Goal: Information Seeking & Learning: Find specific page/section

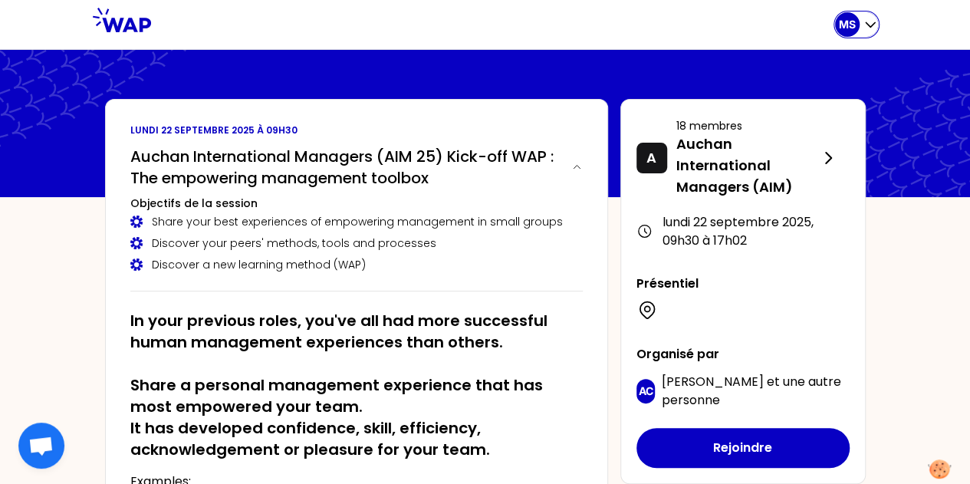
click at [867, 21] on icon "button" at bounding box center [870, 24] width 15 height 15
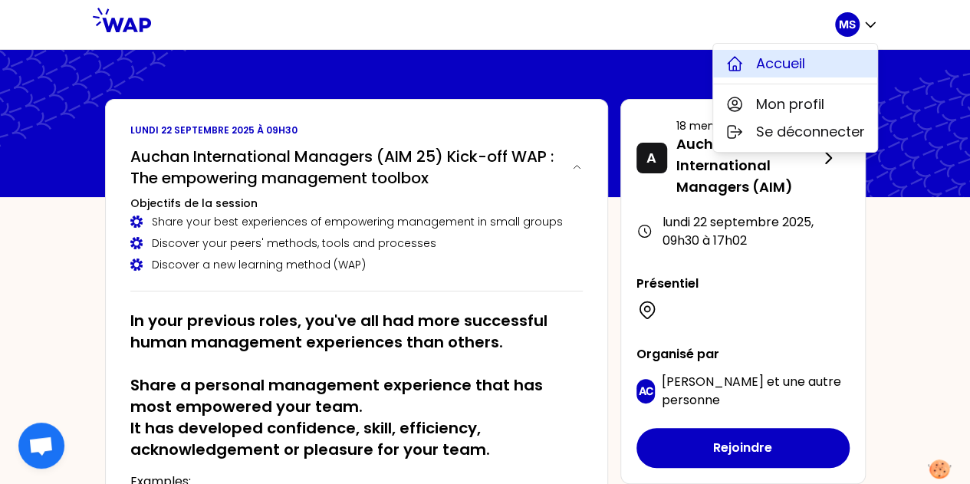
click at [778, 65] on span "Accueil" at bounding box center [780, 63] width 49 height 21
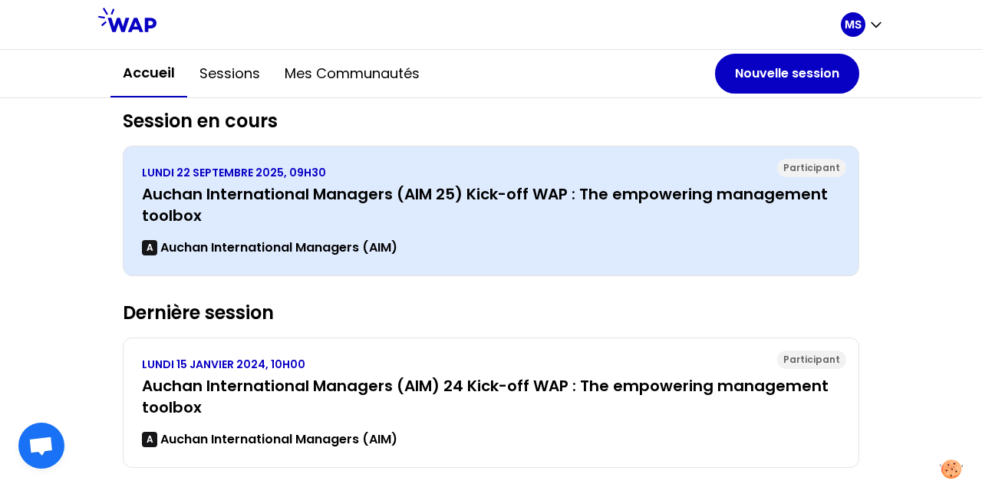
scroll to position [156, 0]
click at [245, 240] on p "Auchan International Managers (AIM)" at bounding box center [278, 247] width 237 height 18
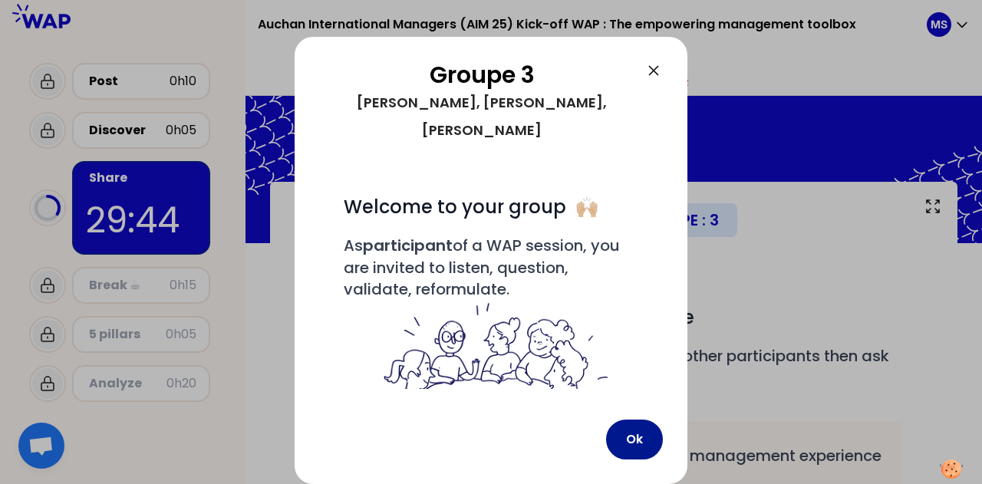
click at [624, 435] on button "Ok" at bounding box center [634, 440] width 57 height 40
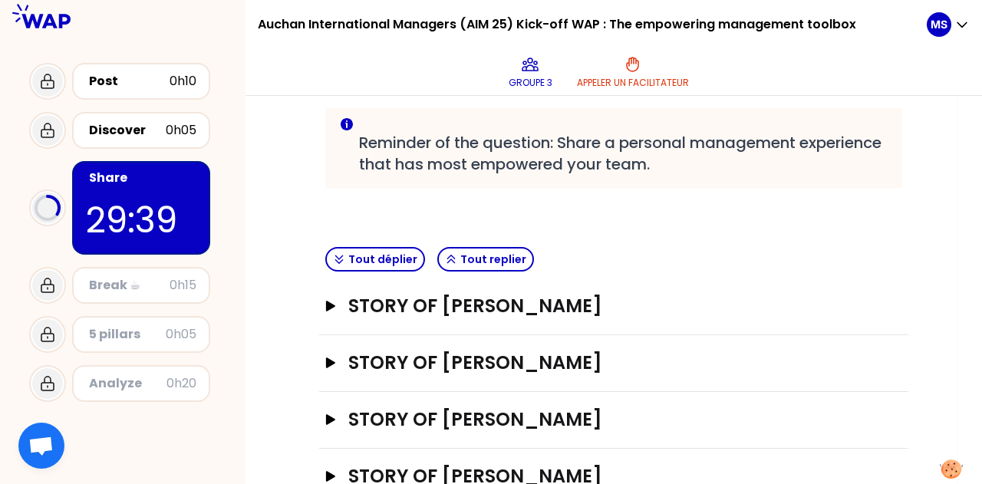
scroll to position [361, 0]
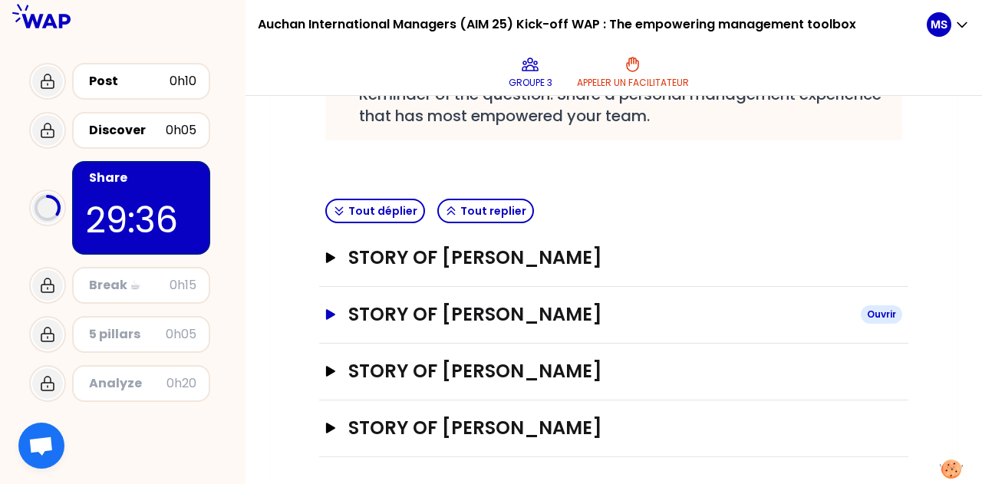
click at [466, 309] on h3 "STORY OF Veronika" at bounding box center [598, 314] width 500 height 25
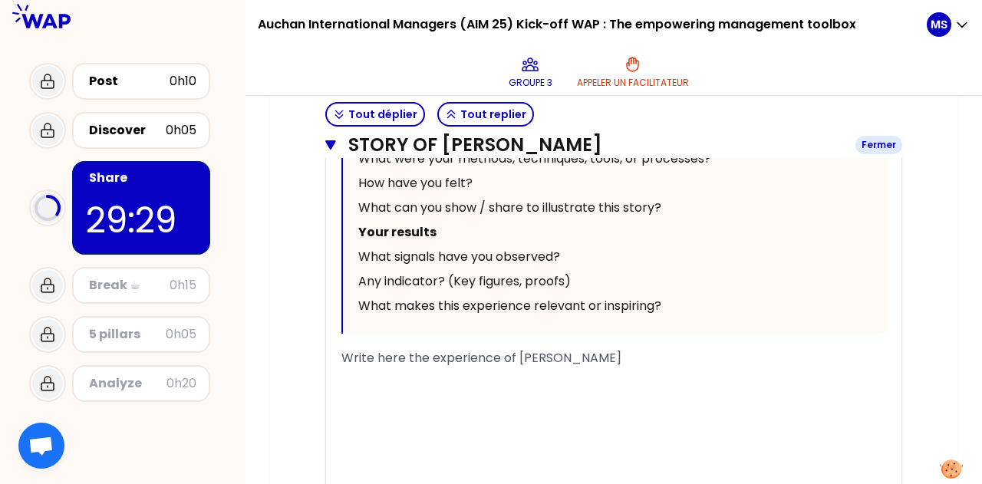
scroll to position [942, 0]
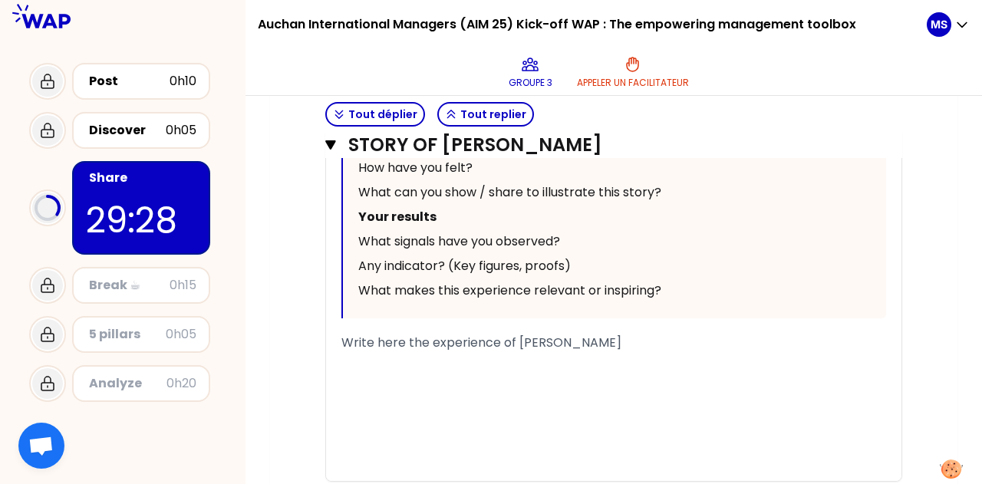
click at [410, 340] on span "Write here the experience of Veronika" at bounding box center [481, 343] width 280 height 18
click at [356, 337] on span "Write here the experience of Veronika" at bounding box center [481, 343] width 280 height 18
click at [339, 337] on div "« “Implementing” new digital culture and strategy growth flexible to customer h…" at bounding box center [613, 146] width 575 height 670
click at [348, 341] on span "Write here the experience of Veronika" at bounding box center [481, 343] width 280 height 18
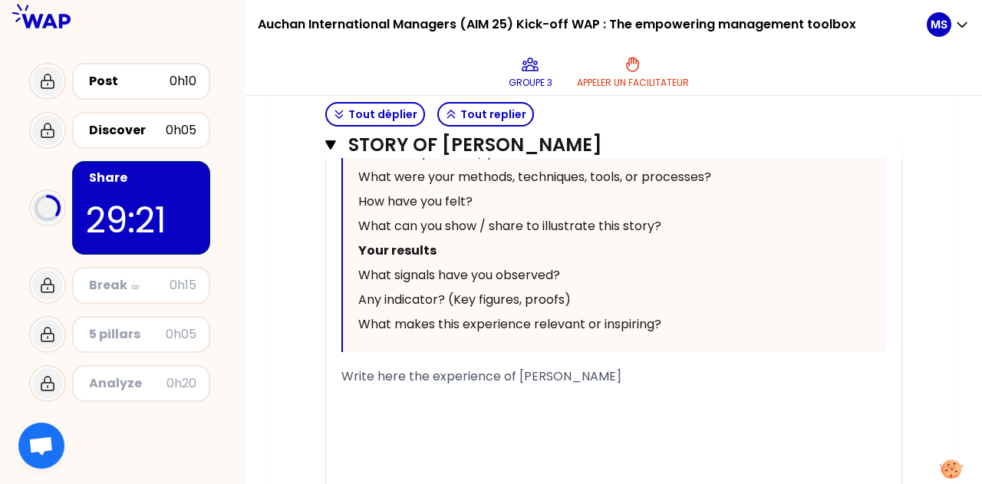
scroll to position [899, 0]
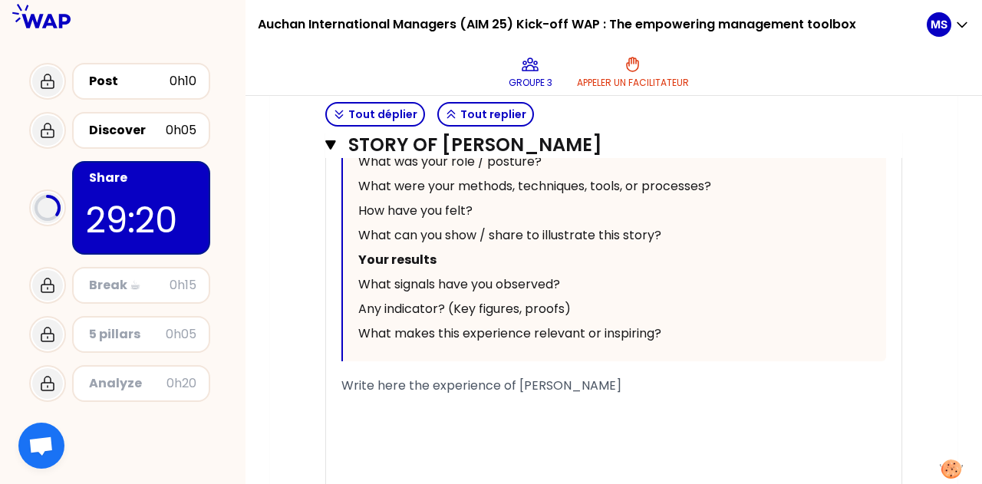
click at [393, 380] on span "Write here the experience of Veronika" at bounding box center [481, 386] width 280 height 18
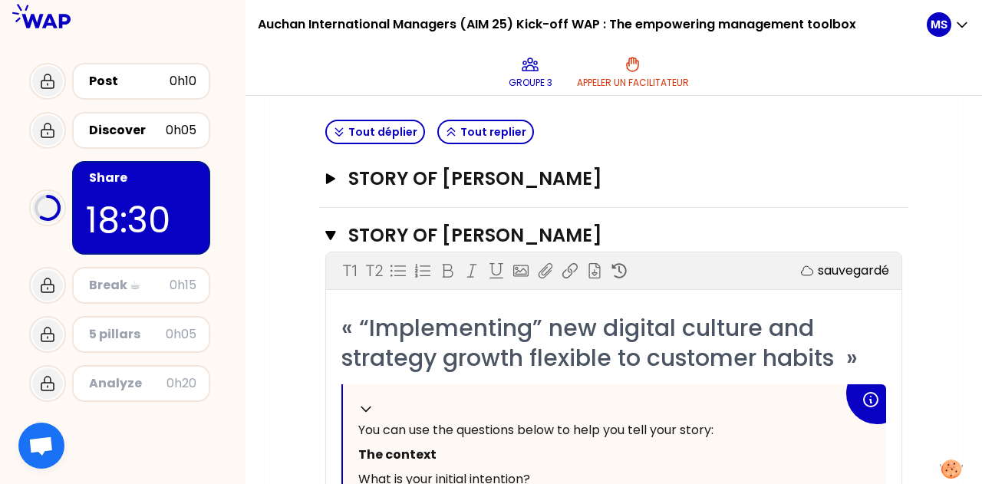
scroll to position [437, 0]
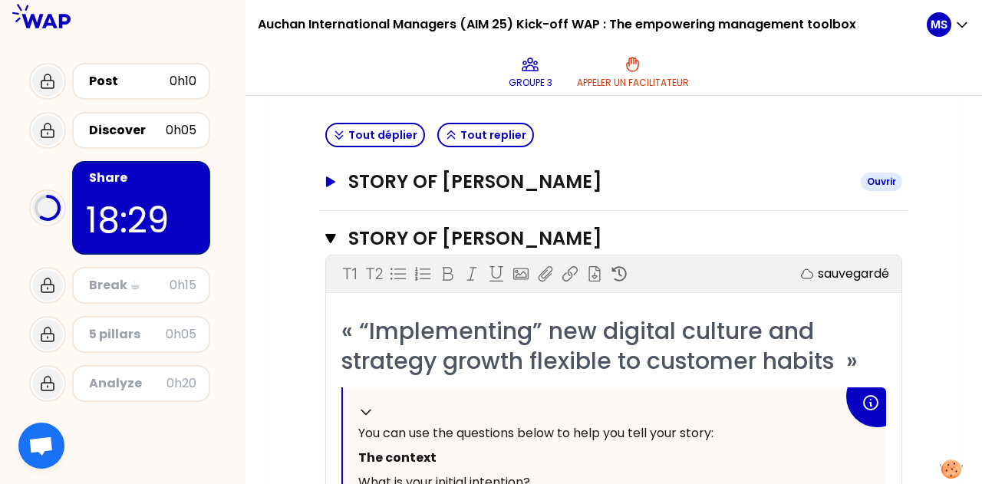
click at [483, 179] on h3 "STORY OF Monica Soare" at bounding box center [598, 181] width 500 height 25
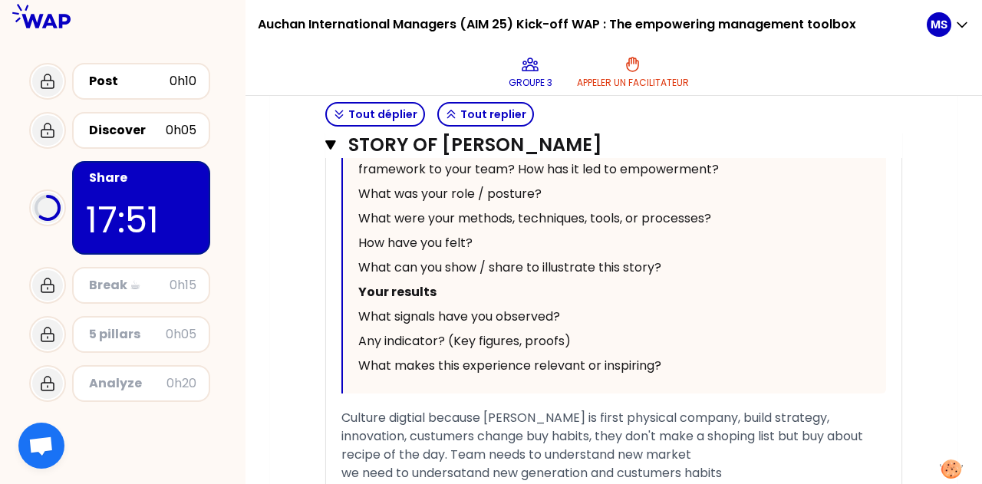
scroll to position [2052, 0]
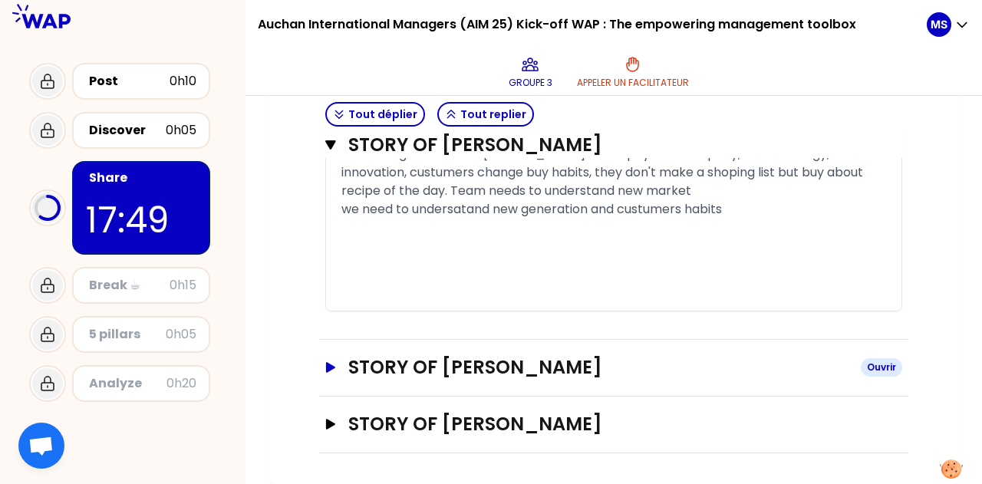
click at [459, 374] on h3 "STORY OF Mahdi Boukennat" at bounding box center [598, 367] width 500 height 25
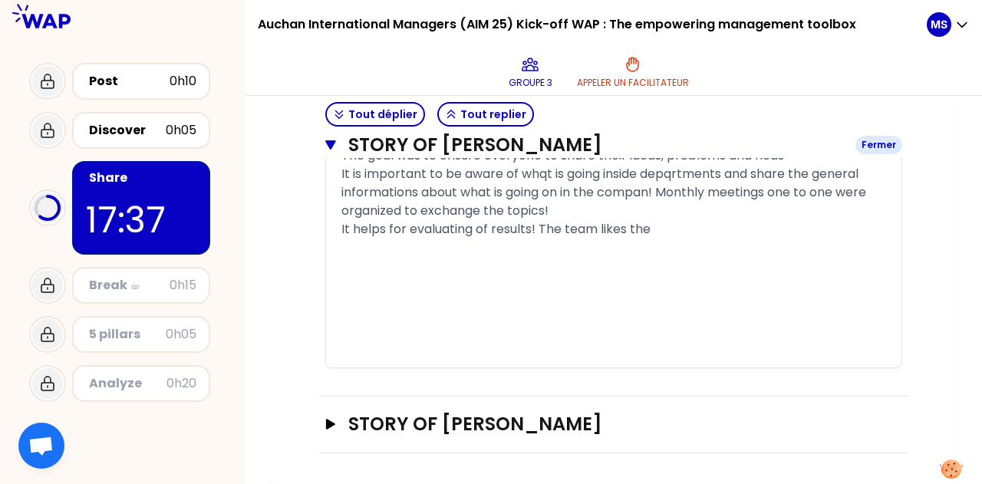
scroll to position [3076, 0]
click at [416, 429] on h3 "STORY OF Ruslan" at bounding box center [598, 424] width 500 height 25
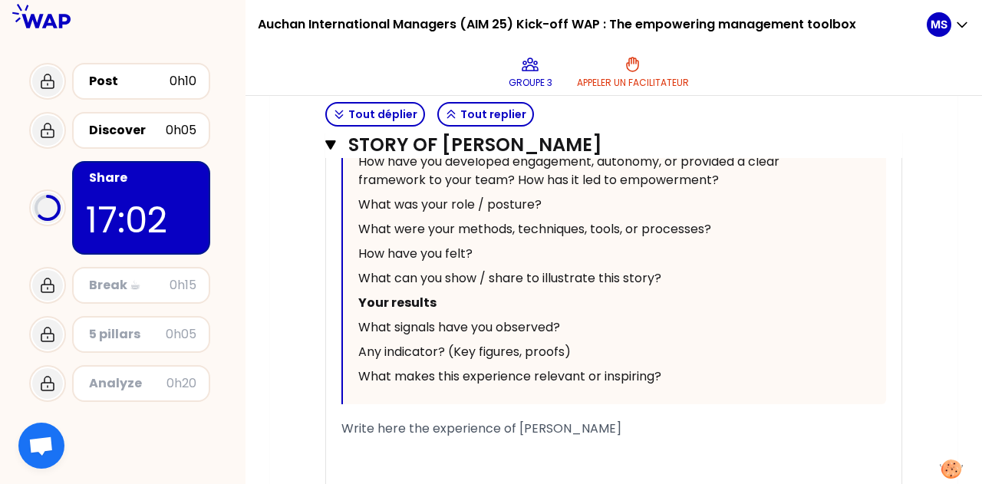
scroll to position [3882, 0]
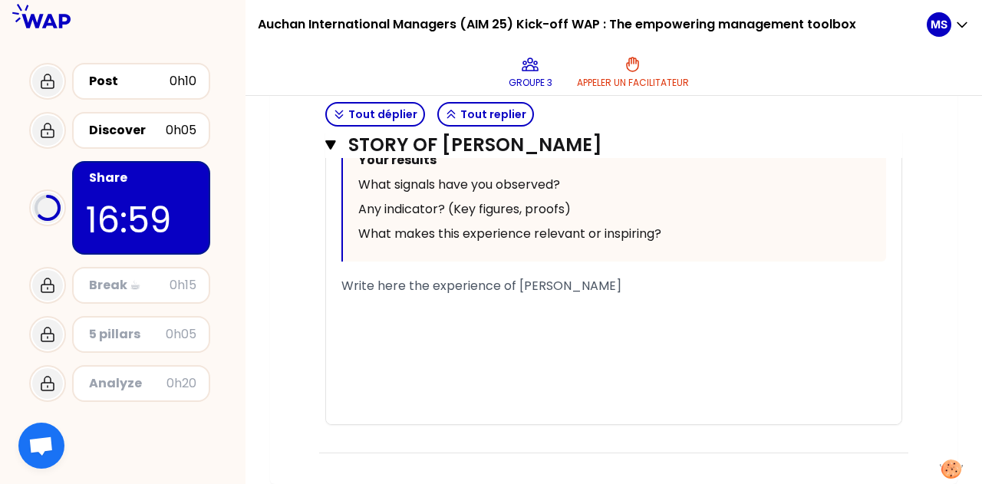
click at [436, 290] on span "Write here the experience of Ruslan" at bounding box center [481, 286] width 280 height 18
click at [347, 288] on span "Write here the experience of Ruslan" at bounding box center [481, 286] width 280 height 18
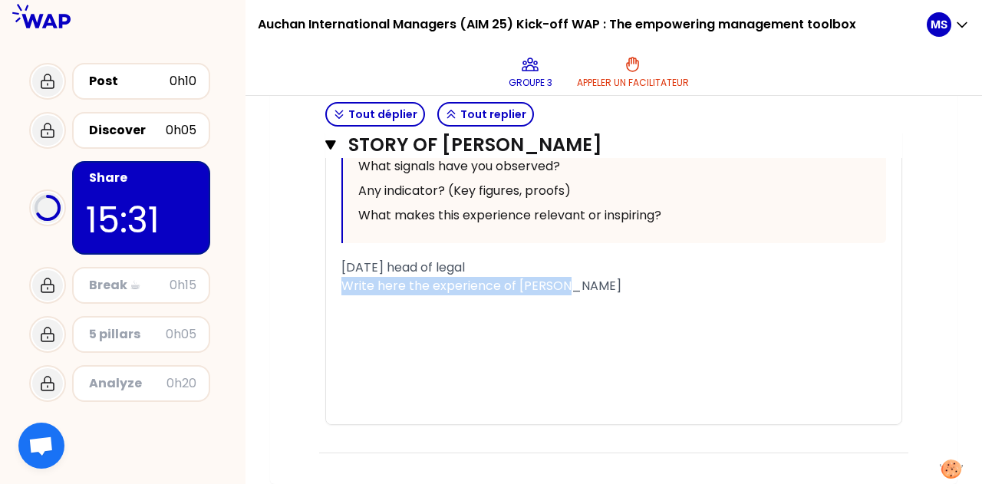
drag, startPoint x: 582, startPoint y: 306, endPoint x: 305, endPoint y: 298, distance: 277.0
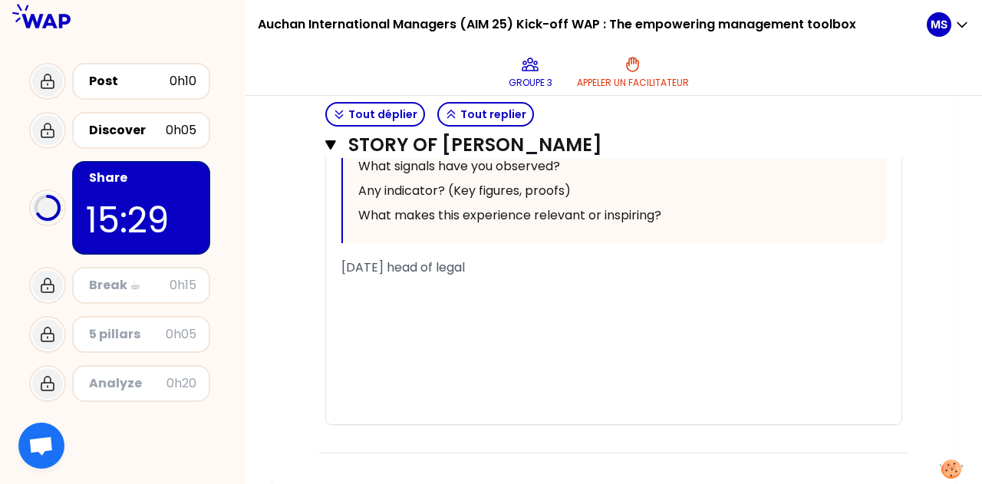
click at [531, 277] on div "5 yrs ago head of legal" at bounding box center [613, 267] width 545 height 18
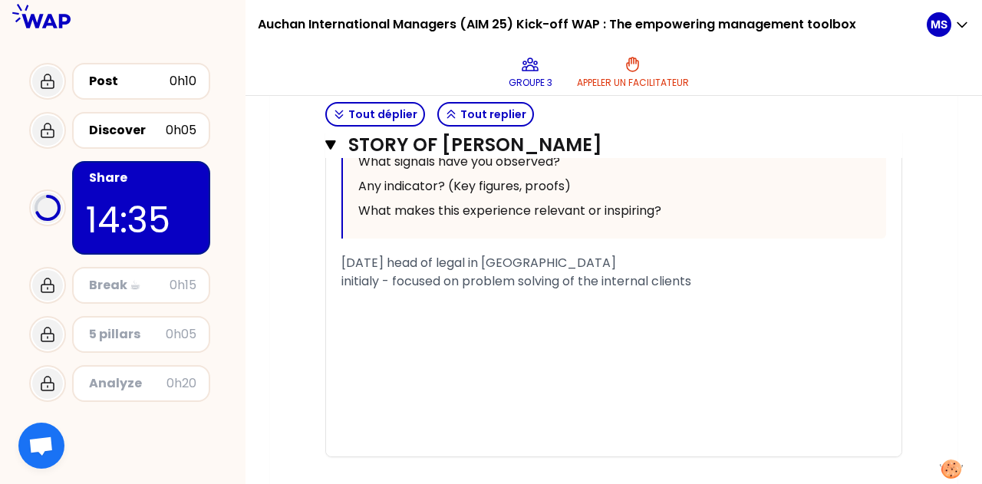
click at [362, 309] on div "﻿" at bounding box center [613, 300] width 545 height 18
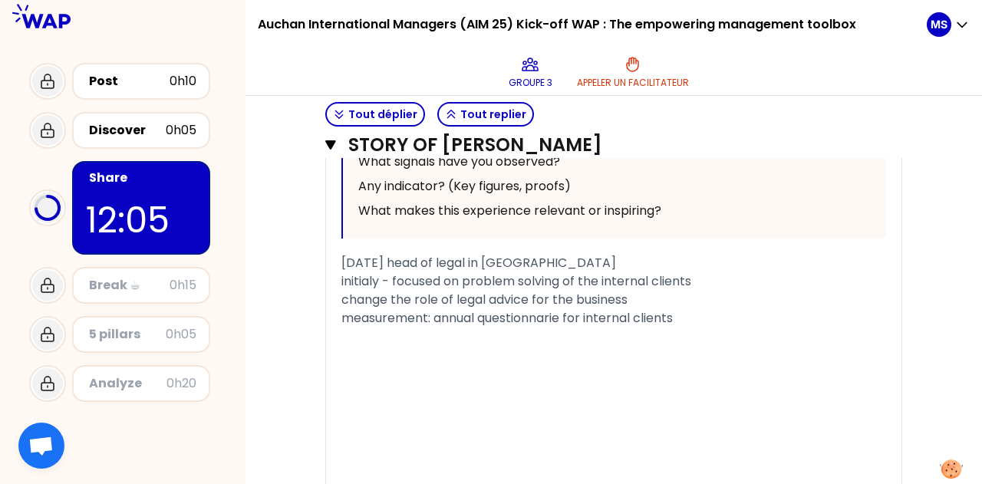
click at [480, 327] on span "measurement: annual questionnarie for internal clients" at bounding box center [506, 318] width 331 height 18
click at [804, 327] on div "measurement: annual satisfaction questionnarie for internal clients" at bounding box center [613, 318] width 545 height 18
click at [726, 309] on div "change the role of legal advice for the business" at bounding box center [613, 300] width 545 height 18
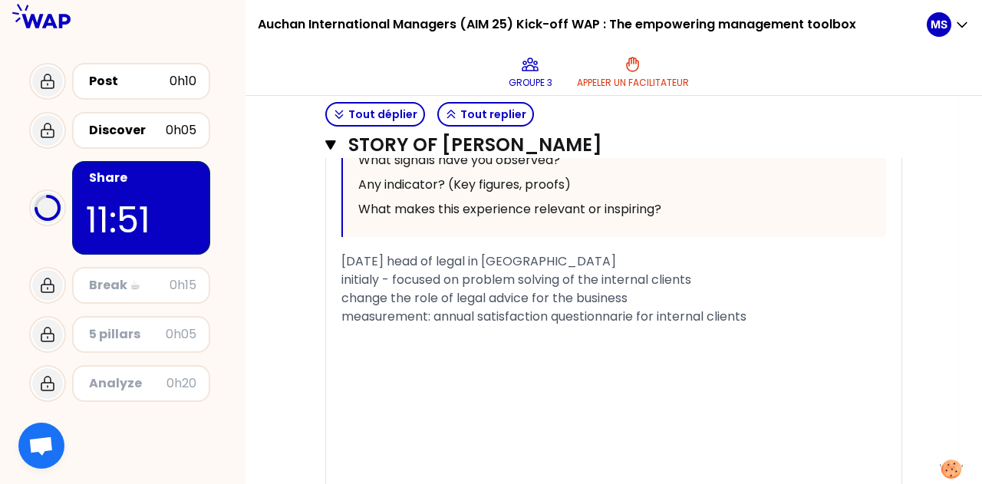
scroll to position [3893, 0]
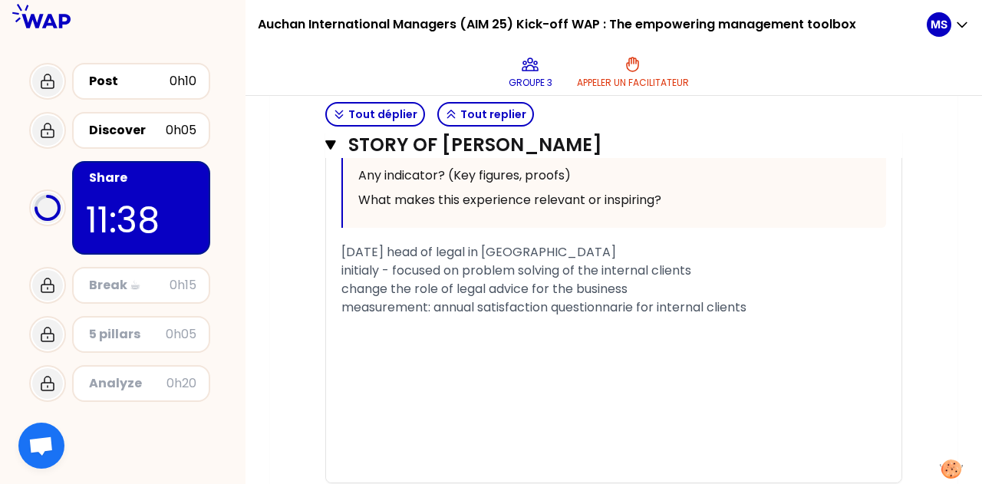
click at [801, 317] on div "measurement: annual satisfaction questionnarie for internal clients" at bounding box center [613, 307] width 545 height 18
click at [703, 316] on span "measurement: annual satisfaction questionnarie for internal clients" at bounding box center [543, 307] width 405 height 18
click at [719, 280] on div "initialy - focused on problem solving of the internal clients" at bounding box center [613, 271] width 545 height 18
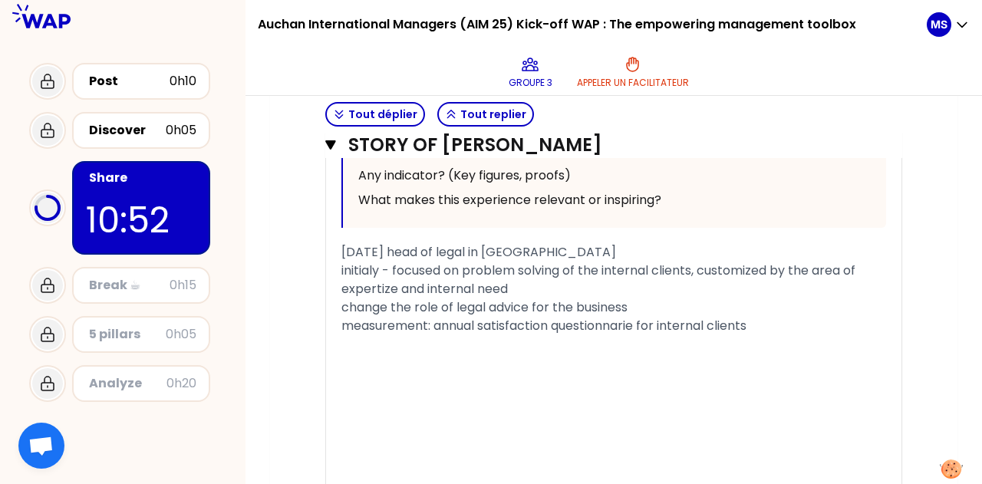
click at [681, 317] on div "change the role of legal advice for the business" at bounding box center [613, 307] width 545 height 18
click at [621, 262] on div "5 yrs ago head of legal in auchan" at bounding box center [613, 252] width 545 height 18
click at [621, 261] on span "5 yrs ago head of legal in auchan leading 3 subdepartments" at bounding box center [559, 252] width 437 height 18
click at [547, 261] on span "5 yrs ago head of legal in auchan leading 3 subdepartments" at bounding box center [559, 252] width 437 height 18
click at [600, 354] on div "﻿" at bounding box center [613, 344] width 545 height 18
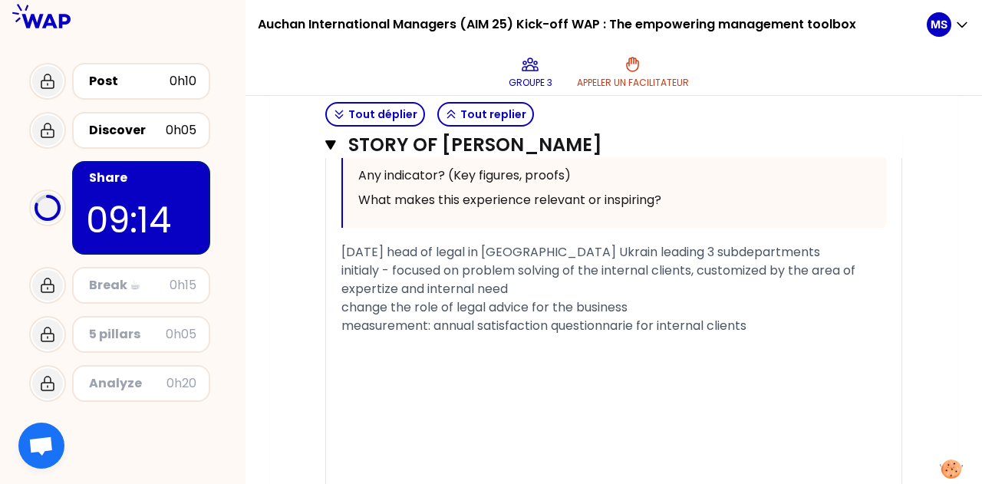
click at [505, 261] on span "5 yrs ago head of legal in auchan Ukrain leading 3 subdepartments" at bounding box center [580, 252] width 479 height 18
click at [526, 298] on div "initialy - focused on problem solving of the internal clients, customized by th…" at bounding box center [613, 280] width 545 height 37
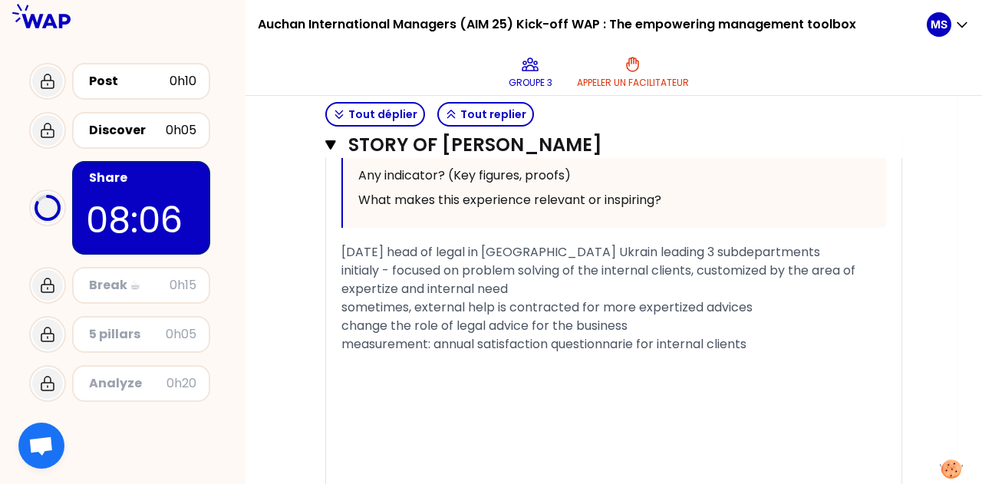
click at [706, 316] on span "sometimes, external help is contracted for more expertized advices" at bounding box center [546, 307] width 411 height 18
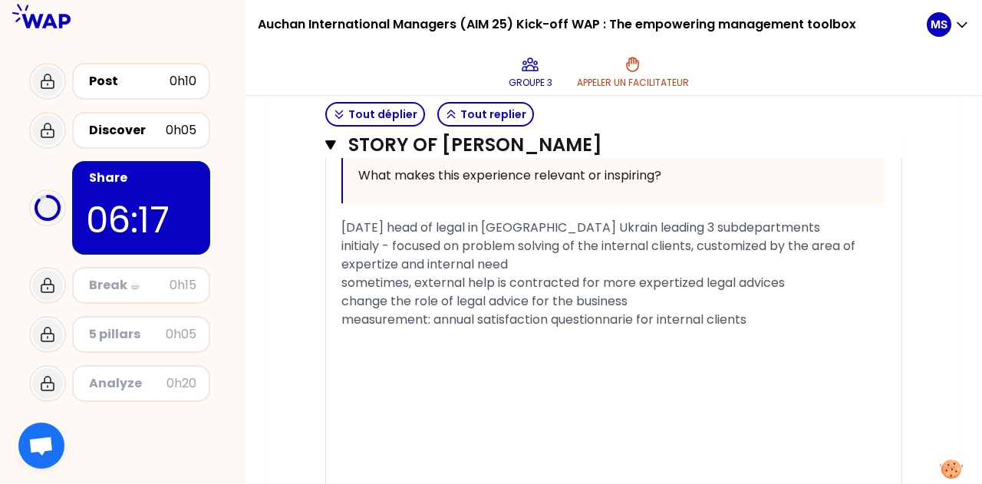
click at [560, 274] on div "initialy - focused on problem solving of the internal clients, customized by th…" at bounding box center [613, 255] width 545 height 37
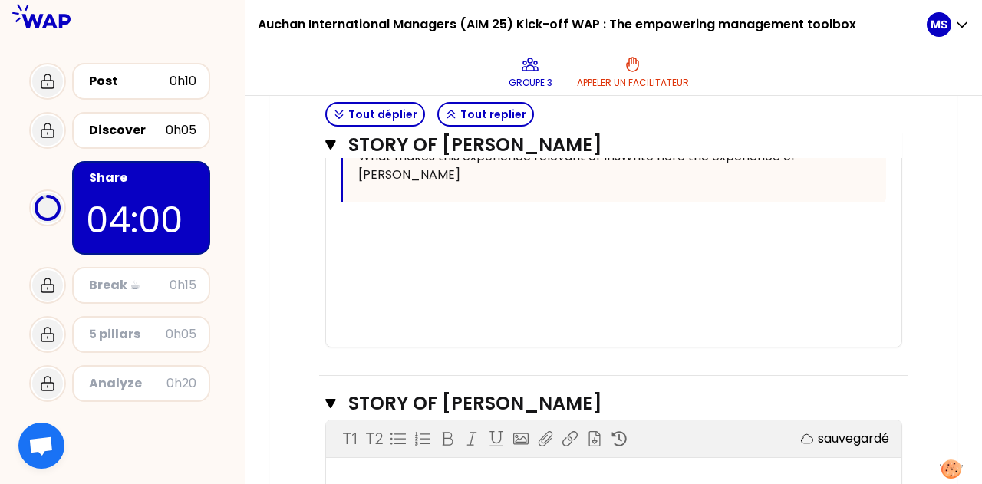
scroll to position [1169, 0]
click at [426, 273] on div "﻿" at bounding box center [613, 264] width 545 height 18
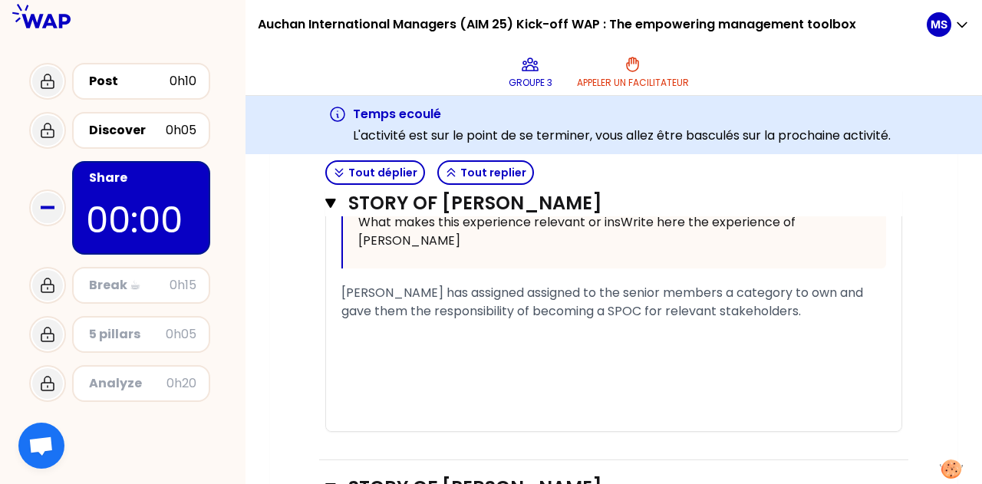
scroll to position [1163, 0]
click at [371, 319] on div "Monica has assigned assigned to the senior members a category to own and gave t…" at bounding box center [613, 300] width 545 height 37
click at [805, 319] on div "Monica has assigned assigned to the senior members a category to own and gave t…" at bounding box center [613, 300] width 545 height 37
click at [341, 315] on span "Monica has assigned assigned to the senior members a category to own and gave t…" at bounding box center [603, 300] width 525 height 36
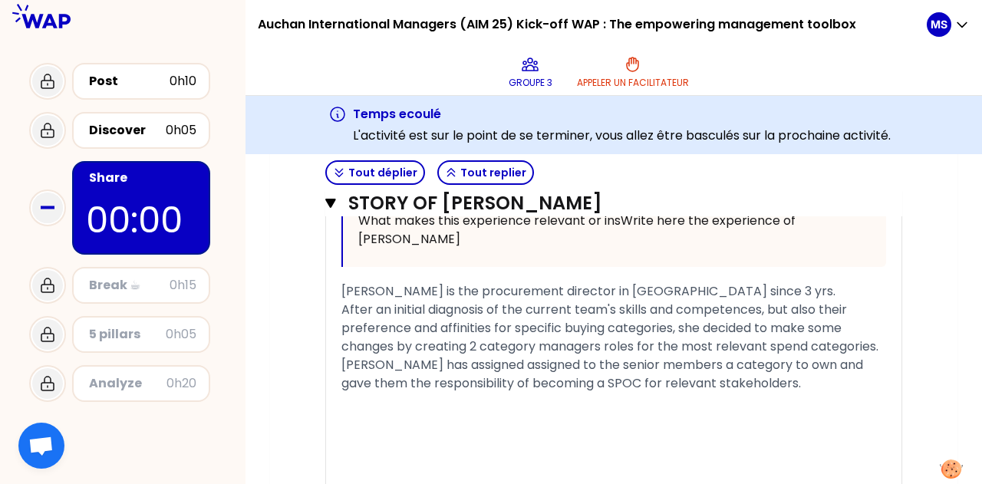
click at [888, 378] on div "« I have assigned to the senior members a category to own and gave them the res…" at bounding box center [613, 47] width 575 height 911
click at [884, 356] on div "After an initial diagnosis of the current team's skills and competences, but al…" at bounding box center [613, 328] width 545 height 55
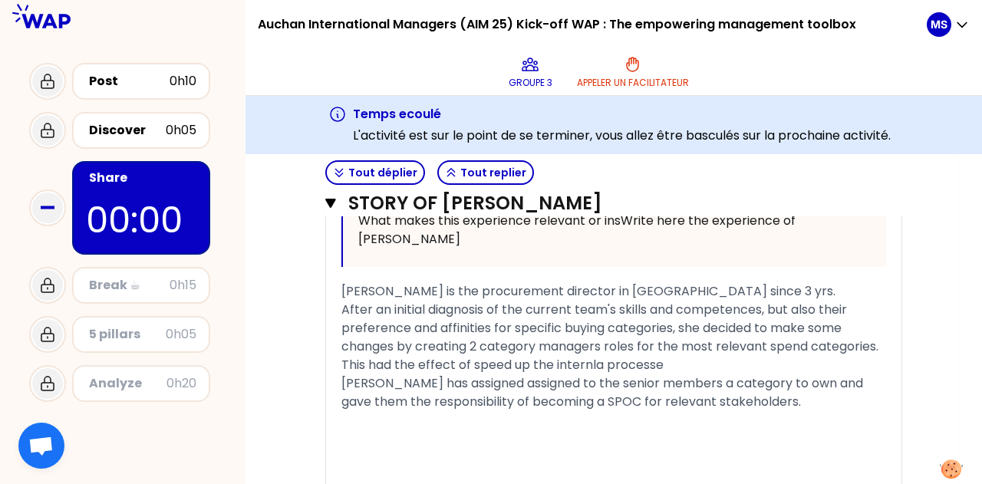
click at [587, 374] on span "This had the effect of speed up the internla processe" at bounding box center [502, 365] width 322 height 18
click at [708, 374] on div "This had the effect of speed up the internal processe" at bounding box center [613, 365] width 545 height 18
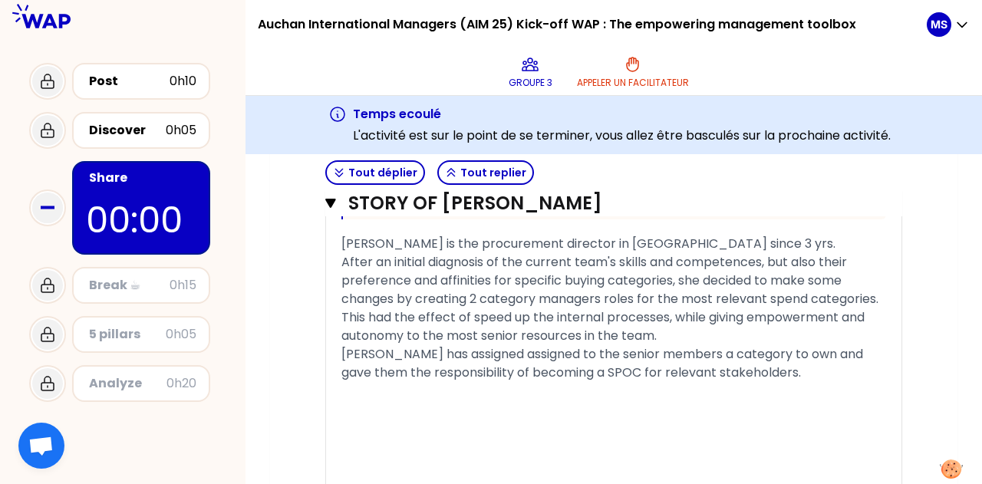
scroll to position [1219, 0]
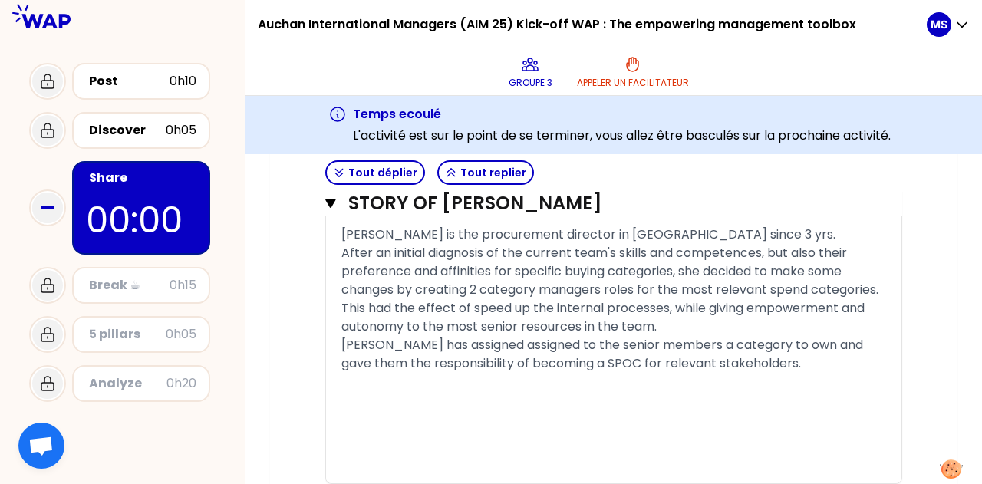
click at [646, 372] on span "Monica has assigned assigned to the senior members a category to own and gave t…" at bounding box center [603, 354] width 525 height 36
click at [793, 373] on div "Monica has assigned assigned to the senior members a category to own and gave t…" at bounding box center [613, 354] width 545 height 37
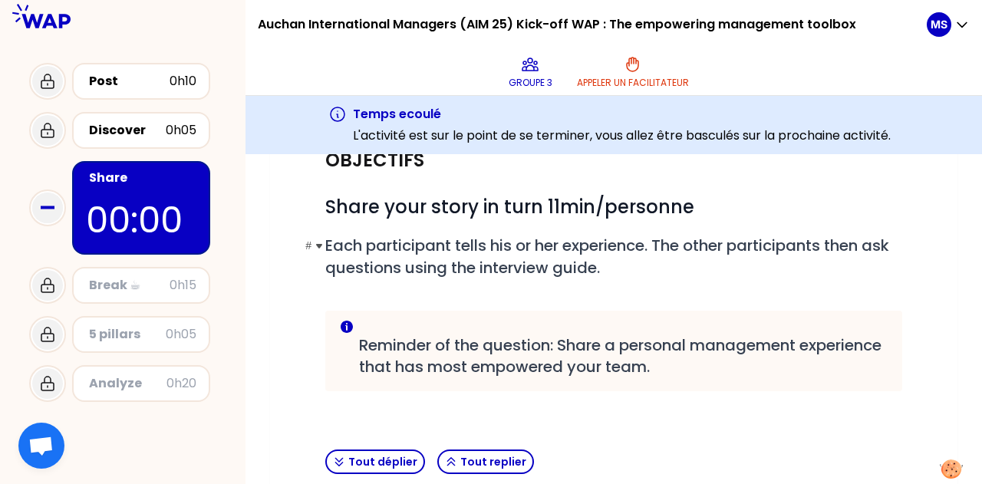
scroll to position [170, 0]
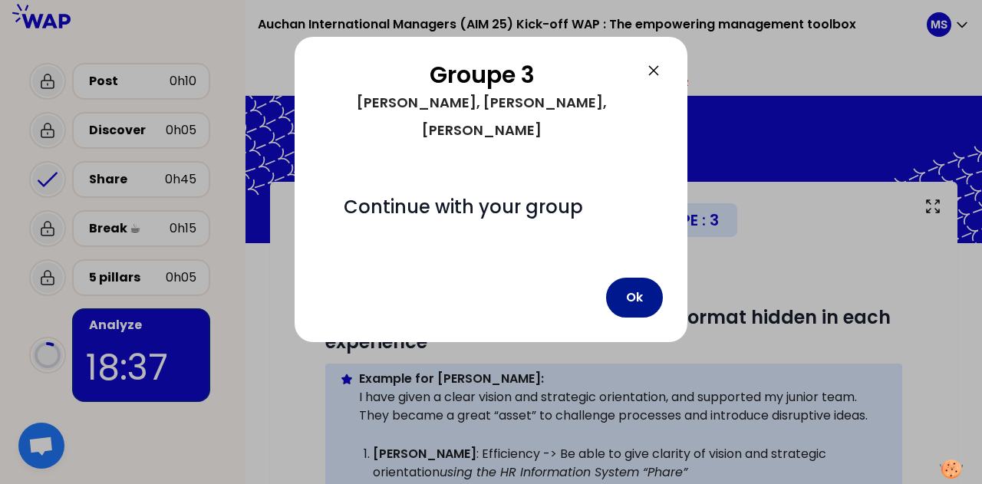
click at [637, 278] on button "Ok" at bounding box center [634, 298] width 57 height 40
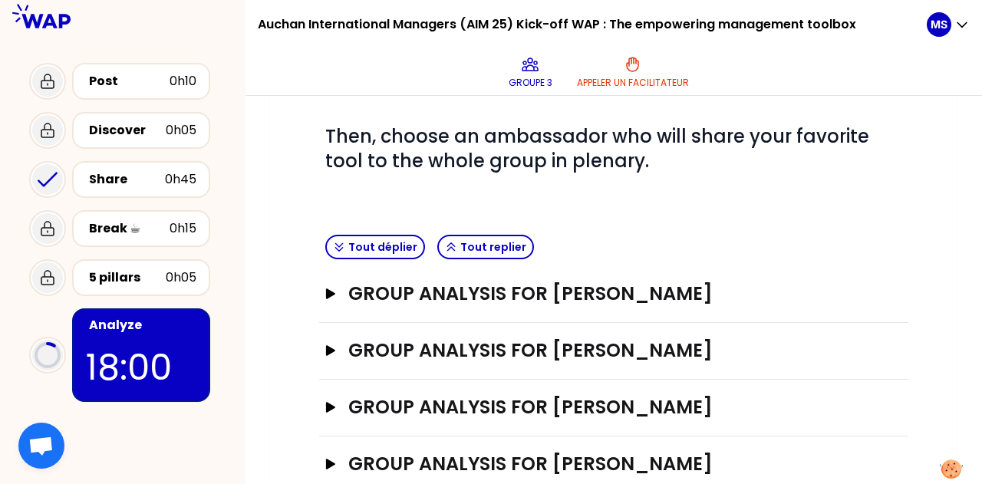
scroll to position [535, 0]
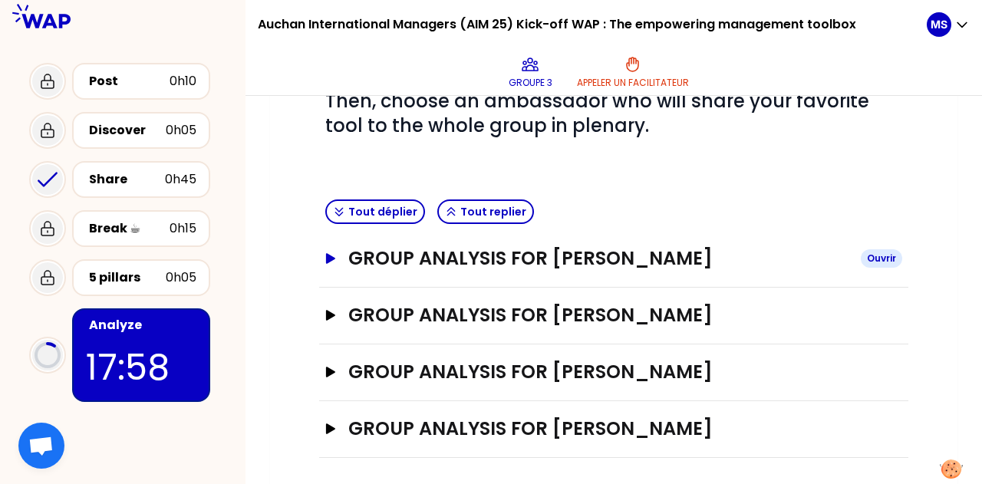
click at [559, 254] on h3 "GROUP ANALYSIS FOR Monica Soare" at bounding box center [598, 258] width 500 height 25
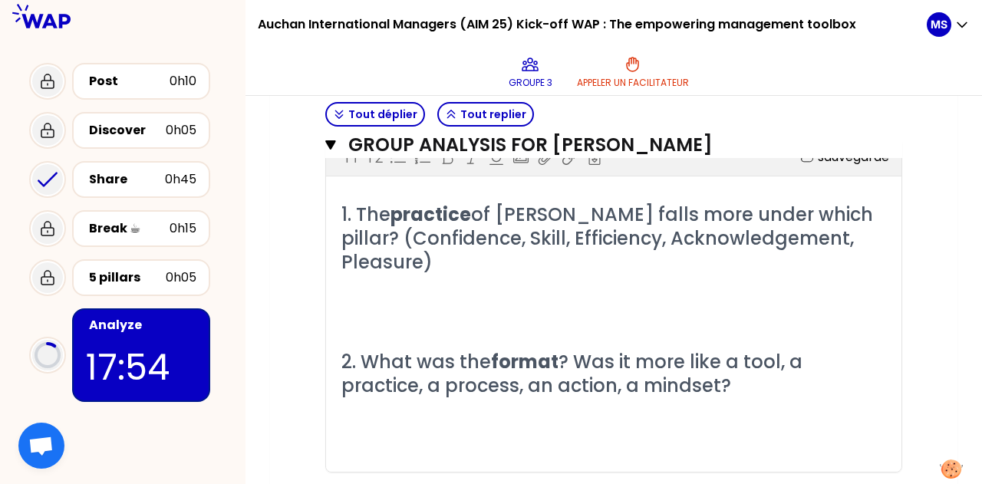
scroll to position [673, 0]
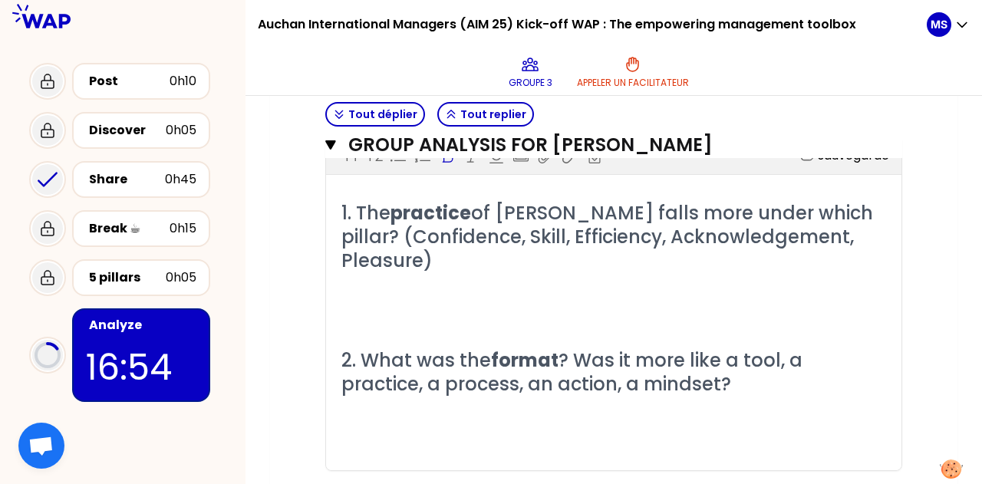
click at [389, 301] on p "﻿" at bounding box center [613, 310] width 545 height 25
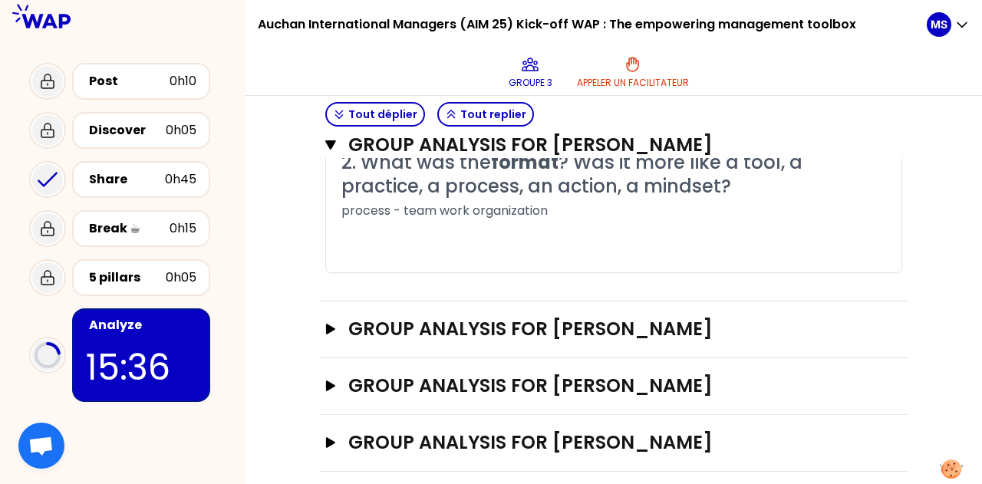
scroll to position [885, 0]
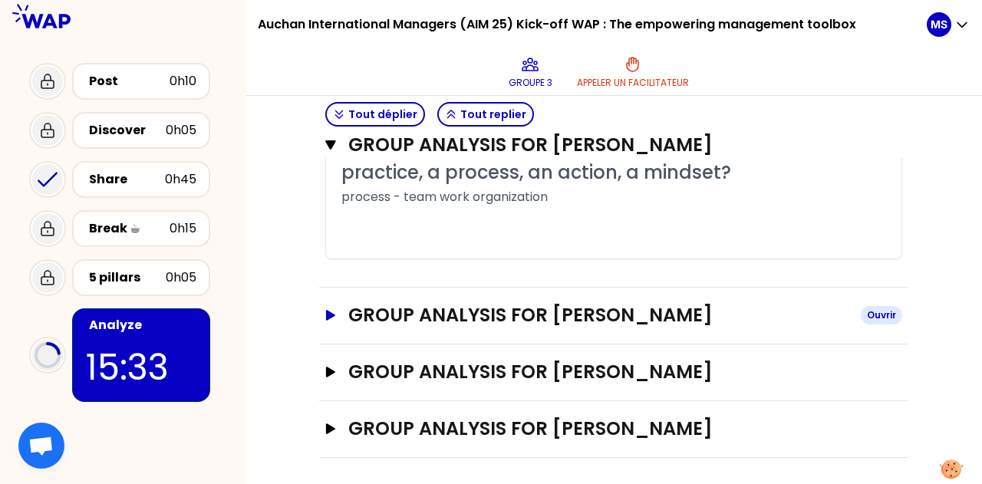
click at [422, 318] on h3 "GROUP ANALYSIS FOR Veronika" at bounding box center [598, 315] width 500 height 25
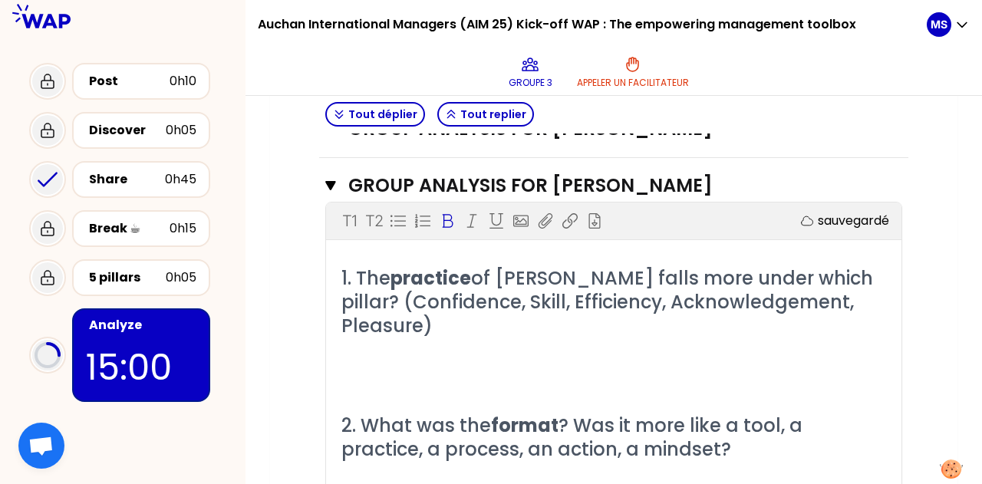
scroll to position [1032, 0]
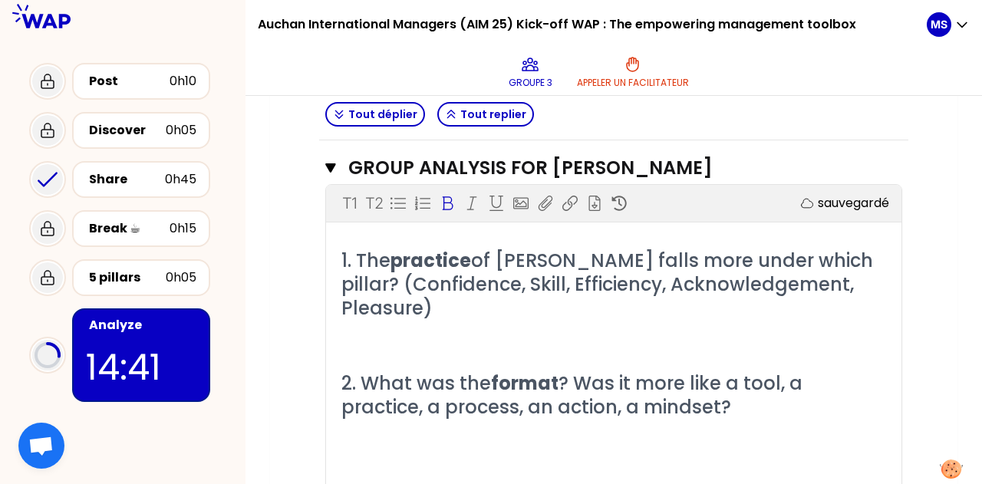
click at [379, 321] on p "﻿" at bounding box center [613, 333] width 545 height 25
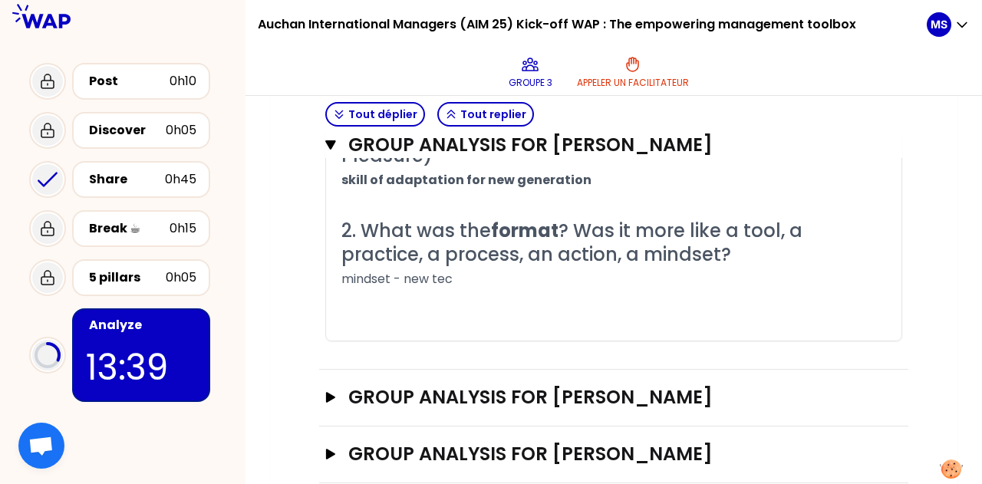
scroll to position [1186, 0]
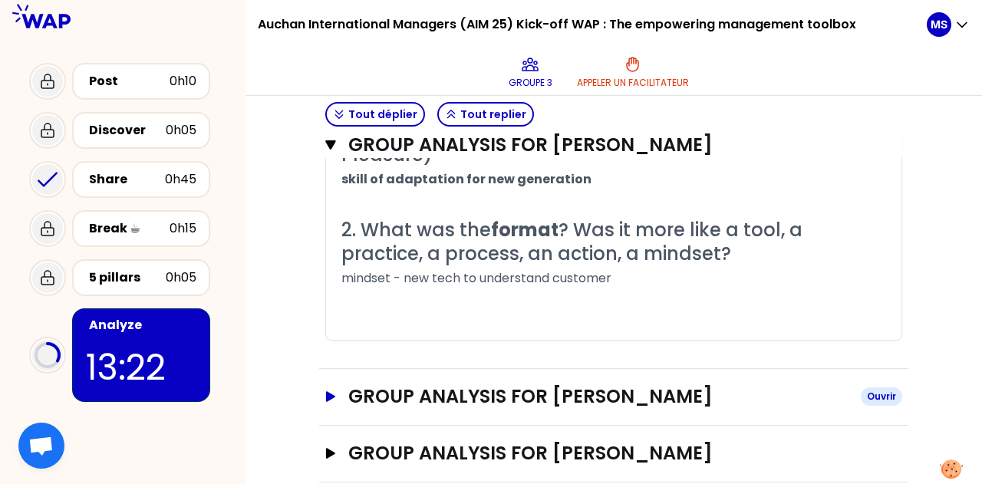
click at [472, 384] on h3 "GROUP ANALYSIS FOR Mahdi Boukennat" at bounding box center [598, 396] width 500 height 25
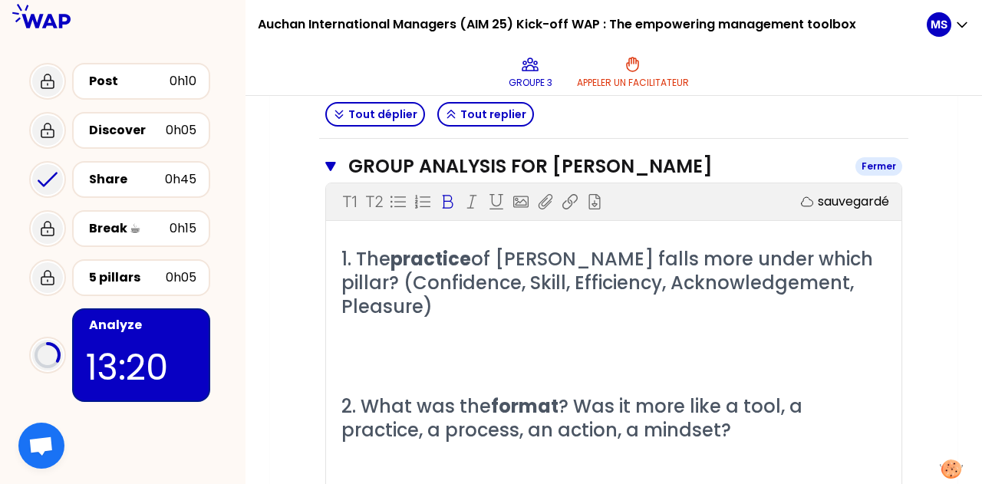
scroll to position [1420, 0]
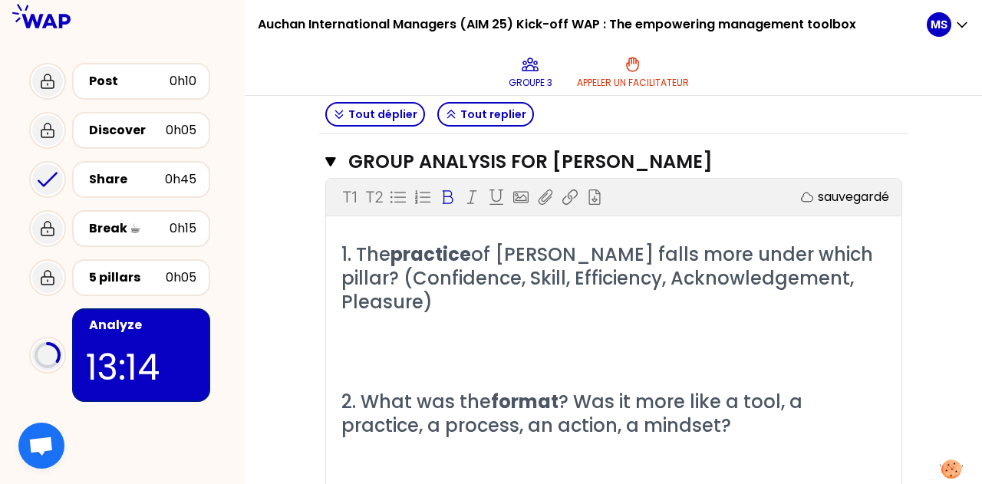
click at [382, 339] on p "﻿" at bounding box center [613, 351] width 545 height 25
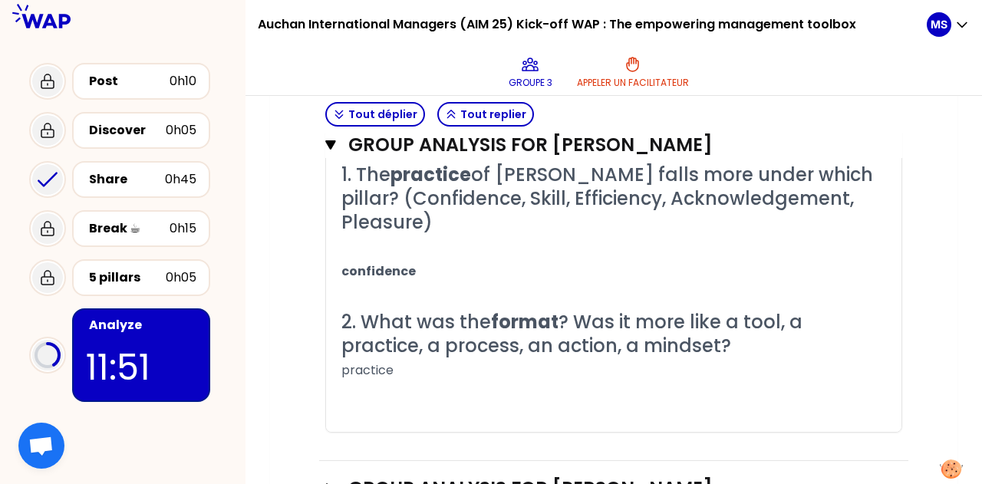
scroll to position [1535, 0]
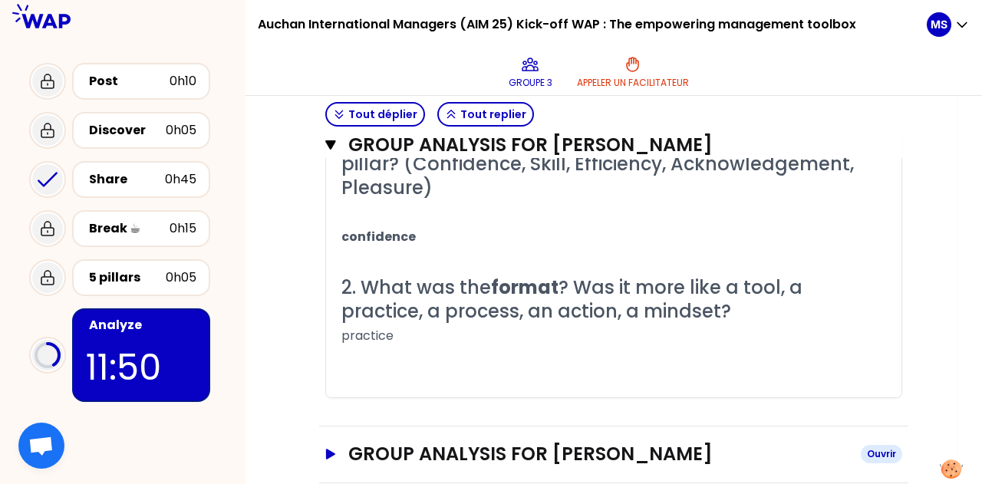
click at [511, 442] on h3 "GROUP ANALYSIS FOR Ruslan" at bounding box center [598, 454] width 500 height 25
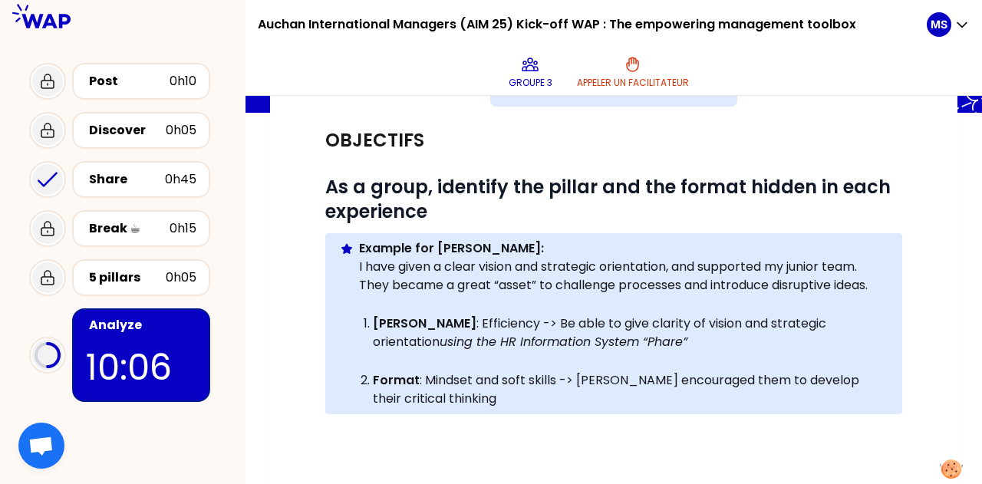
scroll to position [146, 0]
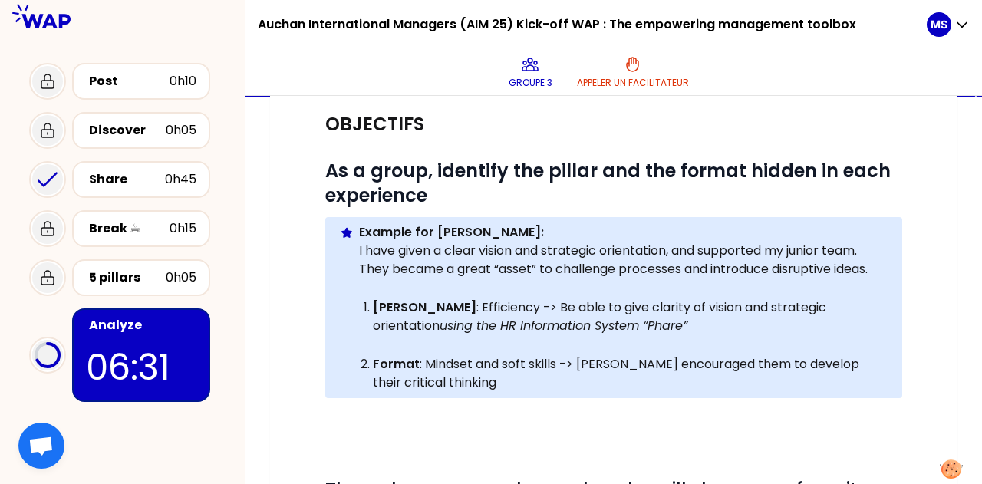
click at [561, 427] on p at bounding box center [613, 422] width 577 height 37
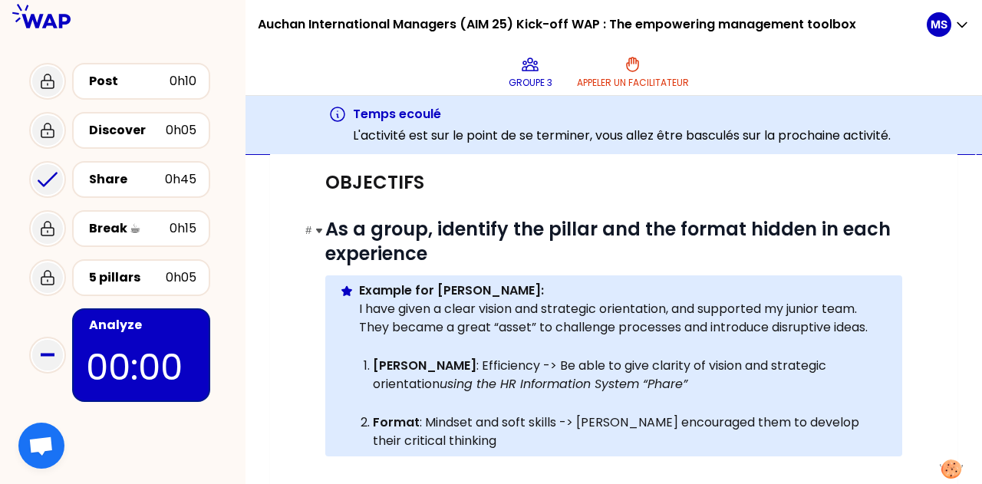
click at [776, 222] on strong "As a group, identify the pillar and the format hidden in each experience" at bounding box center [610, 241] width 570 height 50
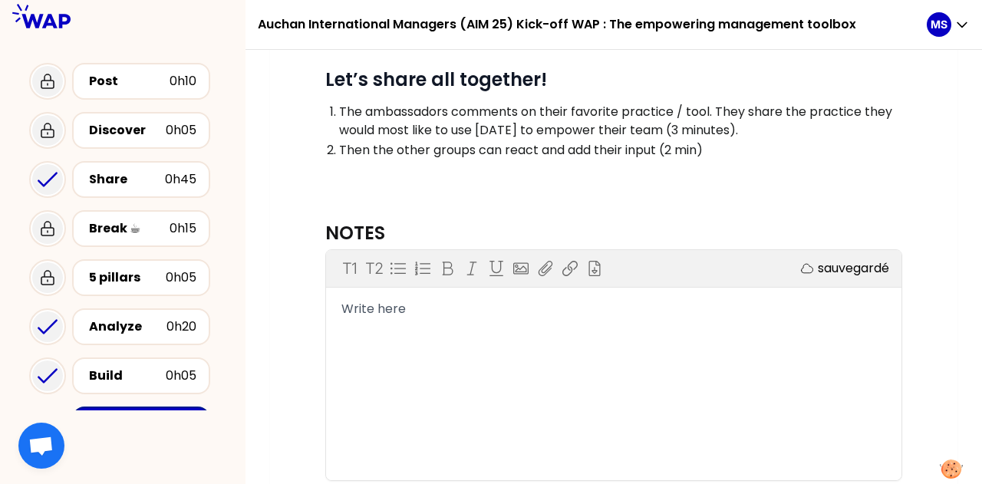
scroll to position [210, 0]
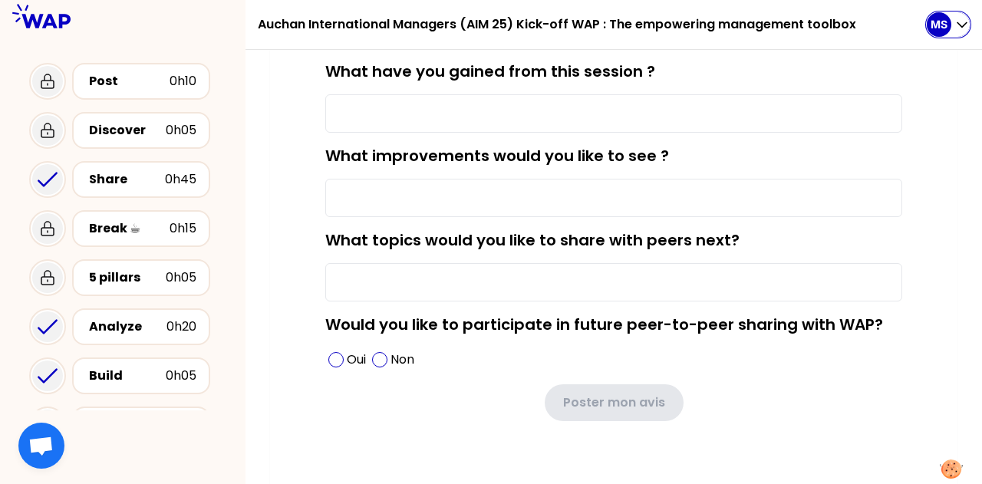
click at [960, 27] on icon "button" at bounding box center [961, 25] width 9 height 5
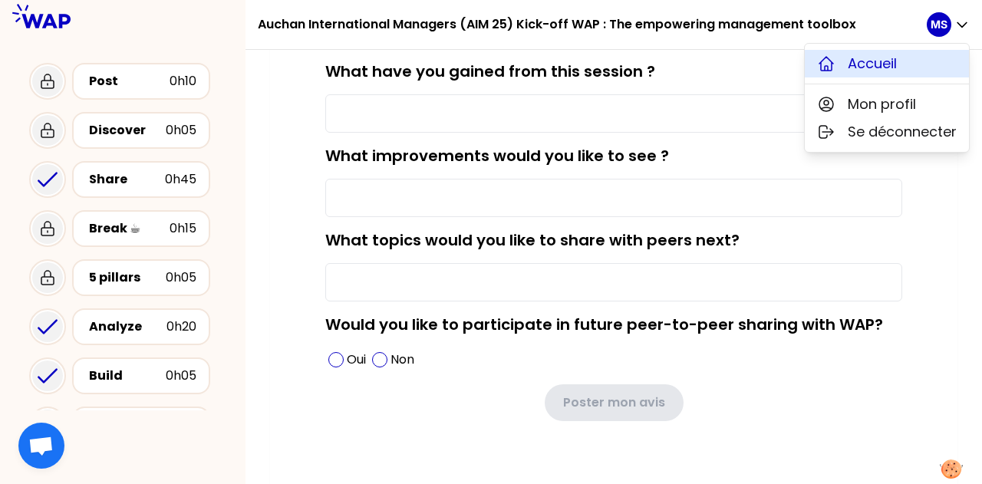
click at [869, 67] on span "Accueil" at bounding box center [871, 63] width 49 height 21
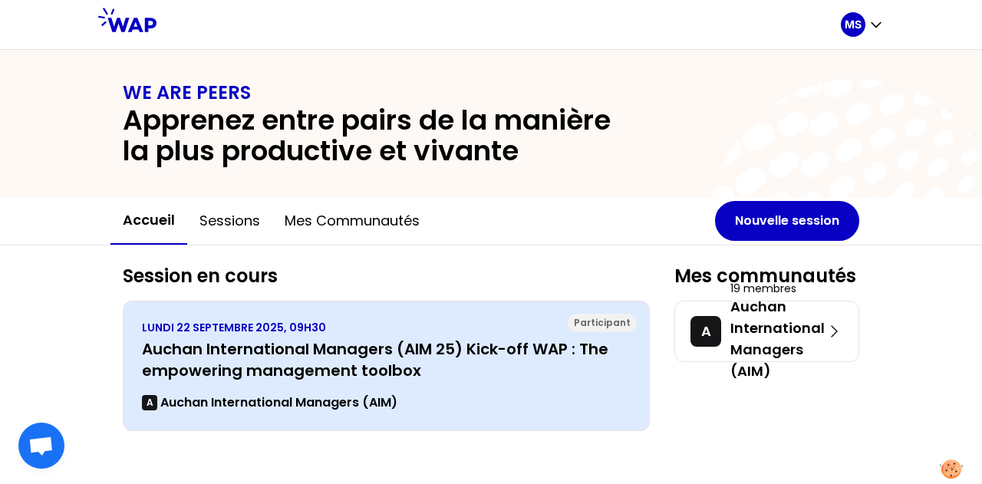
click at [351, 357] on h3 "Auchan International Managers (AIM 25) Kick-off WAP : The empowering management…" at bounding box center [386, 359] width 489 height 43
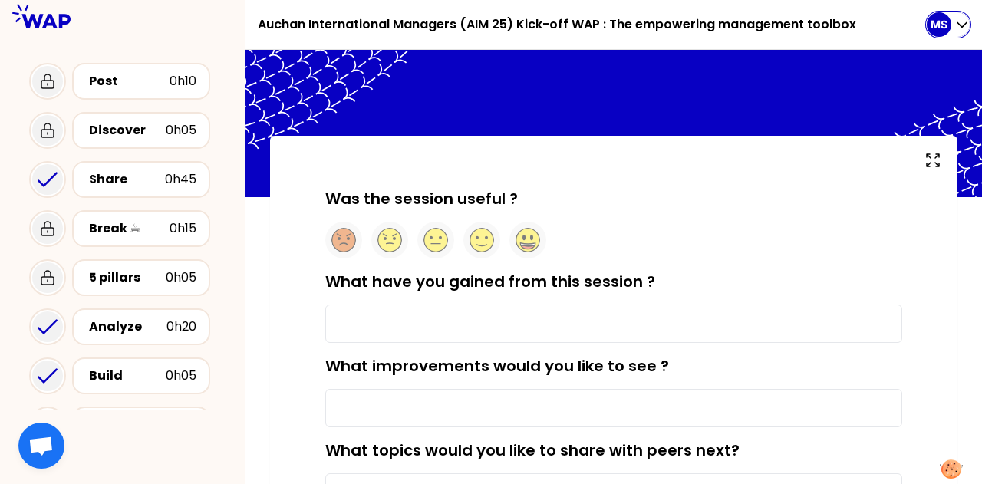
click at [962, 30] on icon "button" at bounding box center [961, 24] width 15 height 15
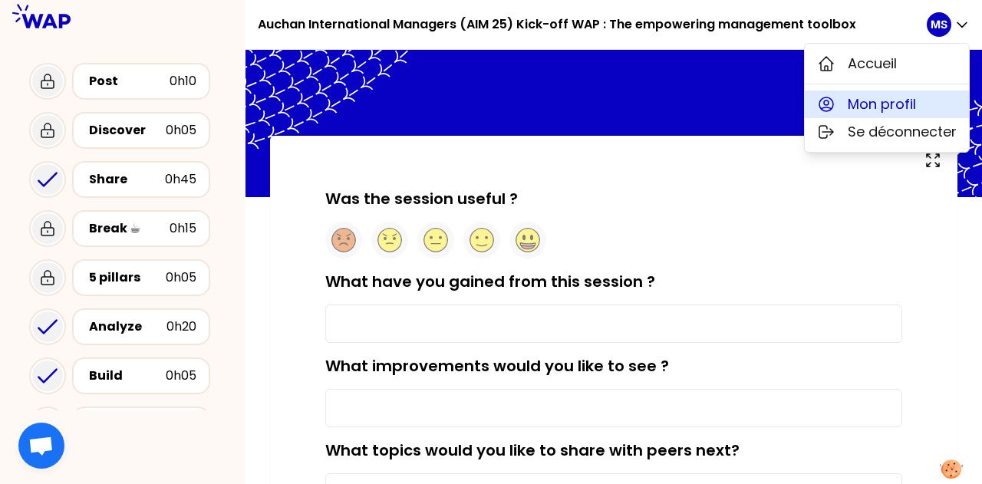
click at [884, 100] on span "Mon profil" at bounding box center [881, 104] width 68 height 21
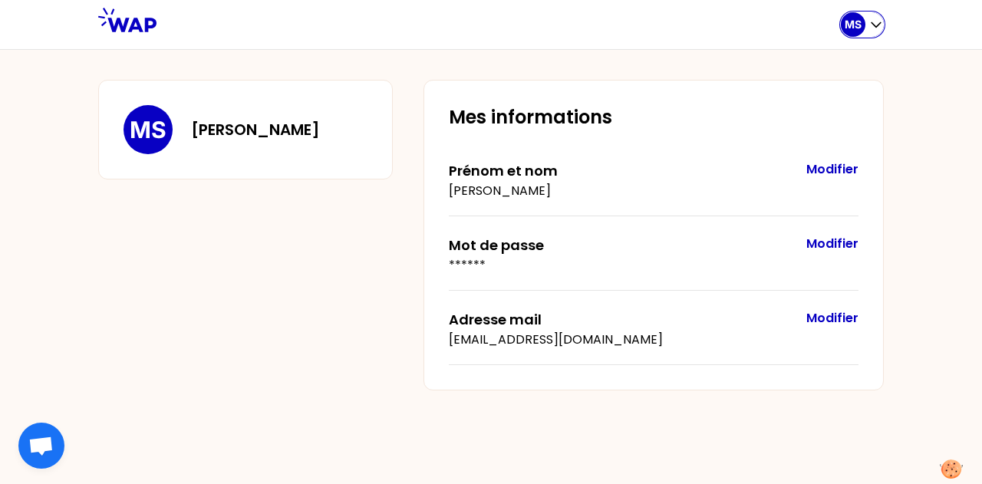
click at [873, 28] on icon "button" at bounding box center [875, 24] width 15 height 15
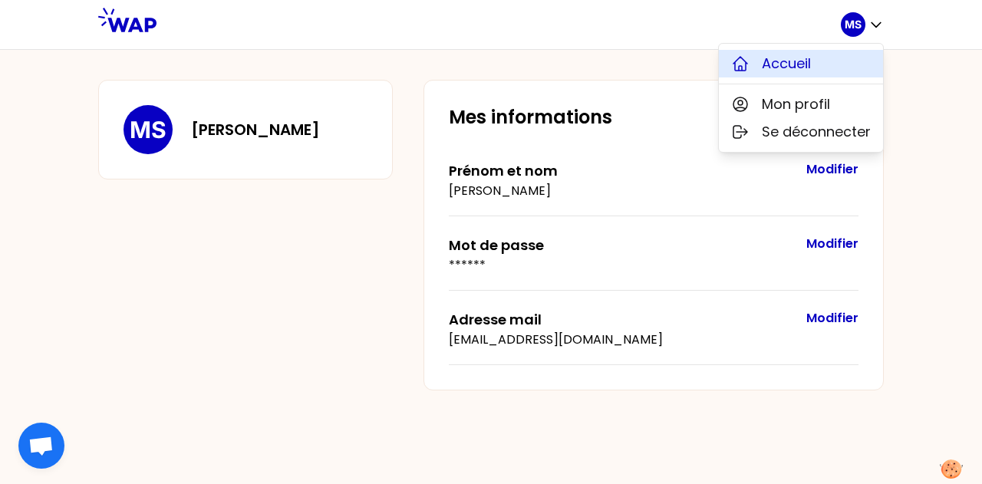
click at [782, 56] on span "Accueil" at bounding box center [786, 63] width 49 height 21
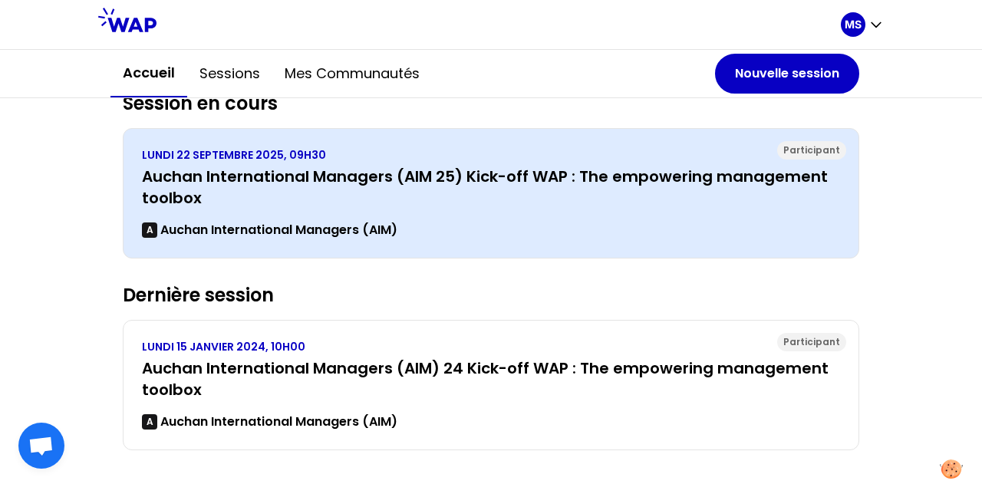
scroll to position [186, 0]
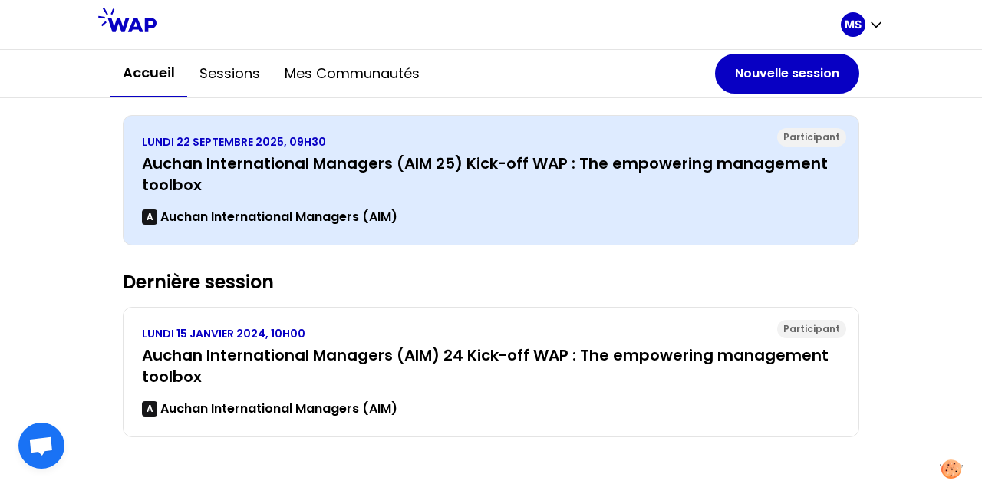
click at [693, 360] on h3 "Auchan International Managers (AIM) 24 Kick-off WAP : The empowering management…" at bounding box center [491, 365] width 698 height 43
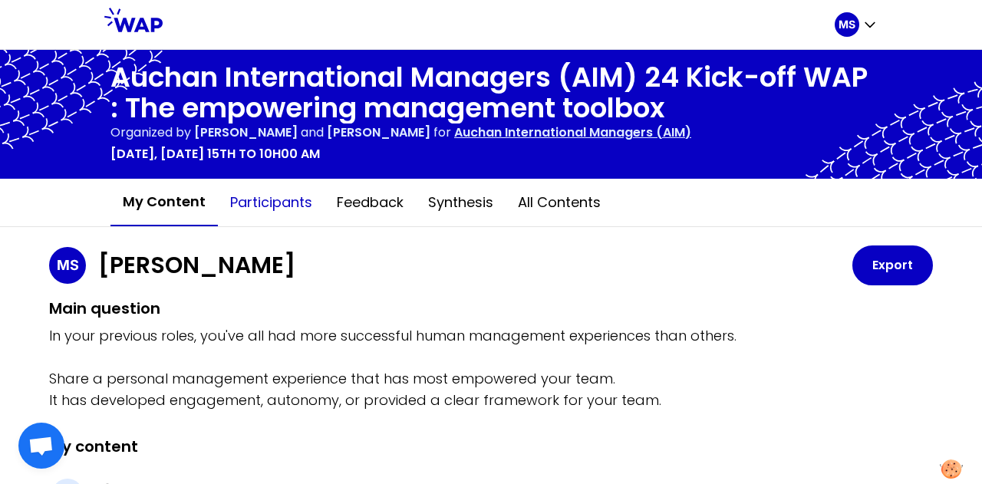
click at [256, 200] on button "Participants" at bounding box center [271, 202] width 107 height 46
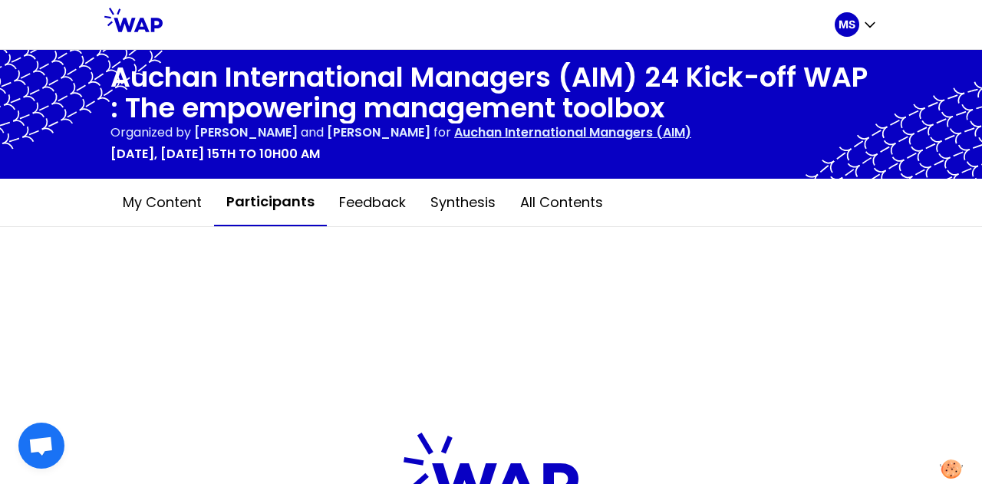
scroll to position [245, 0]
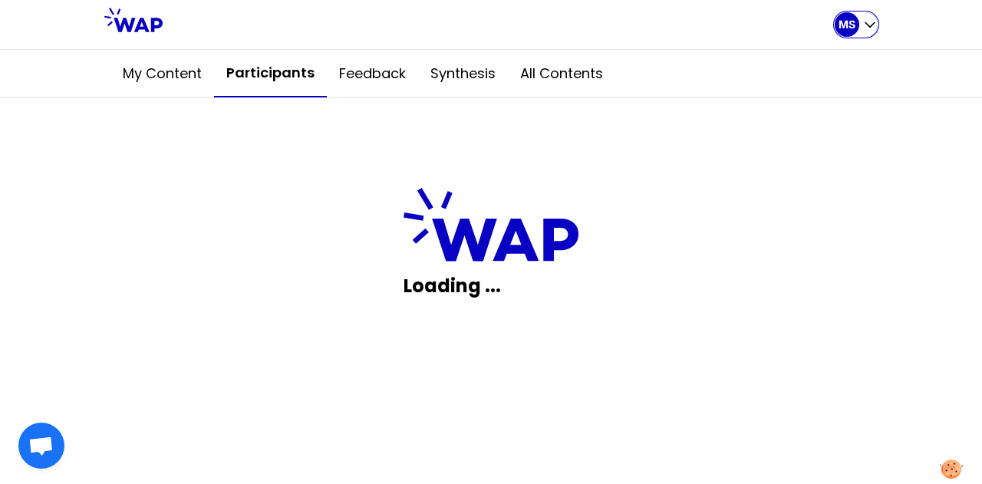
click at [869, 25] on icon "button" at bounding box center [869, 24] width 15 height 15
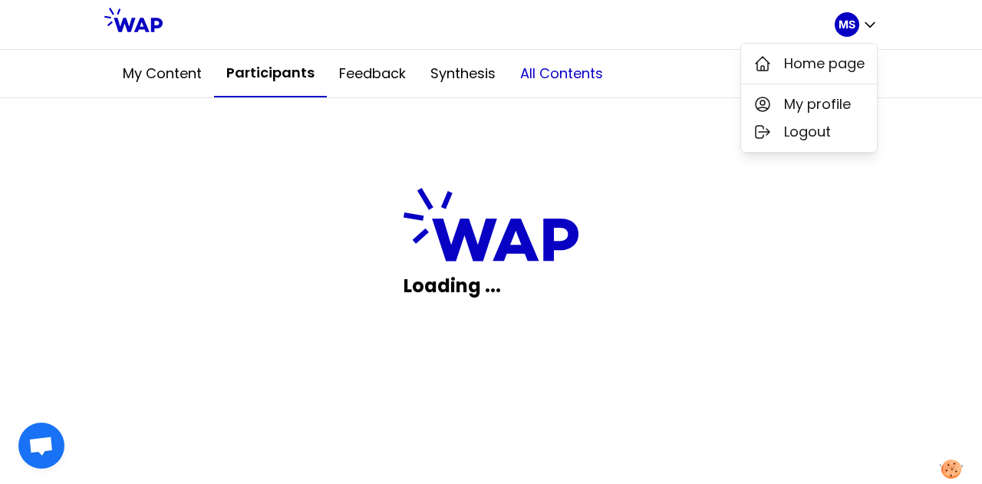
click at [554, 71] on button "All contents" at bounding box center [561, 74] width 107 height 46
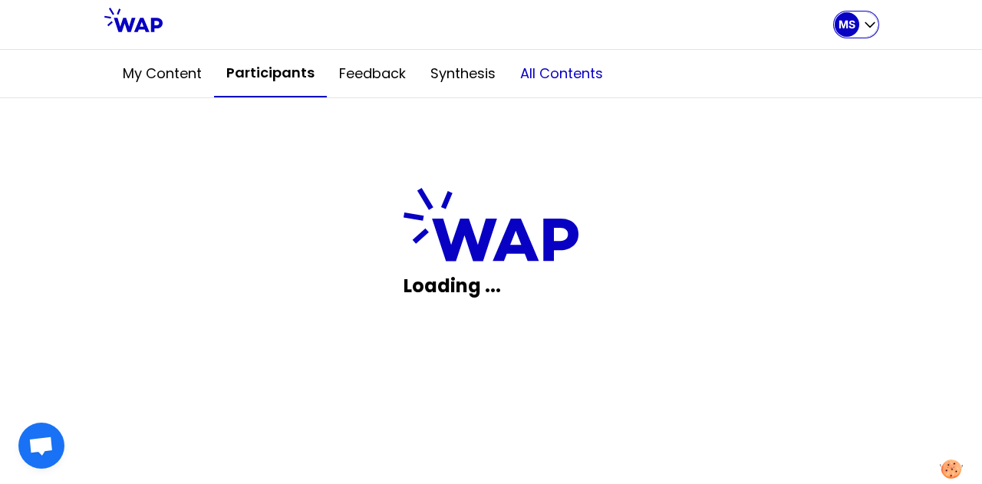
click at [554, 71] on button "All contents" at bounding box center [561, 74] width 107 height 46
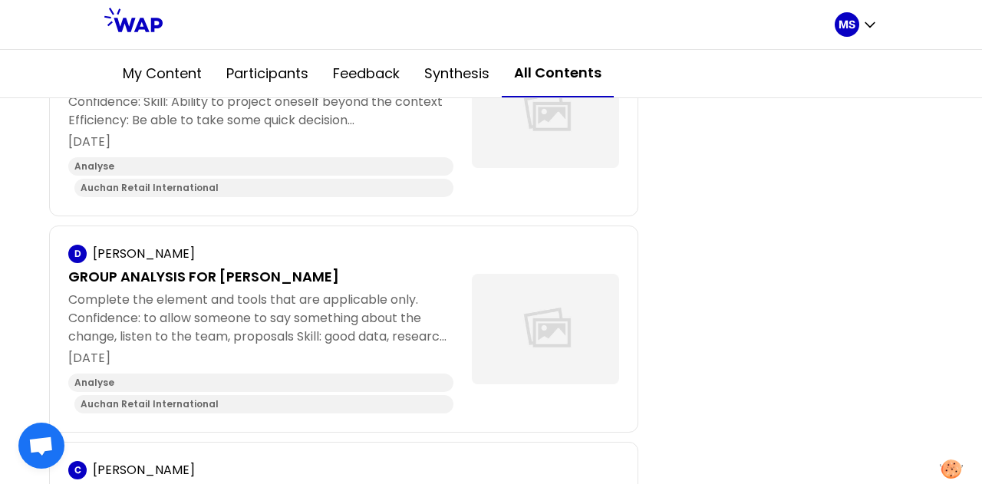
scroll to position [4227, 0]
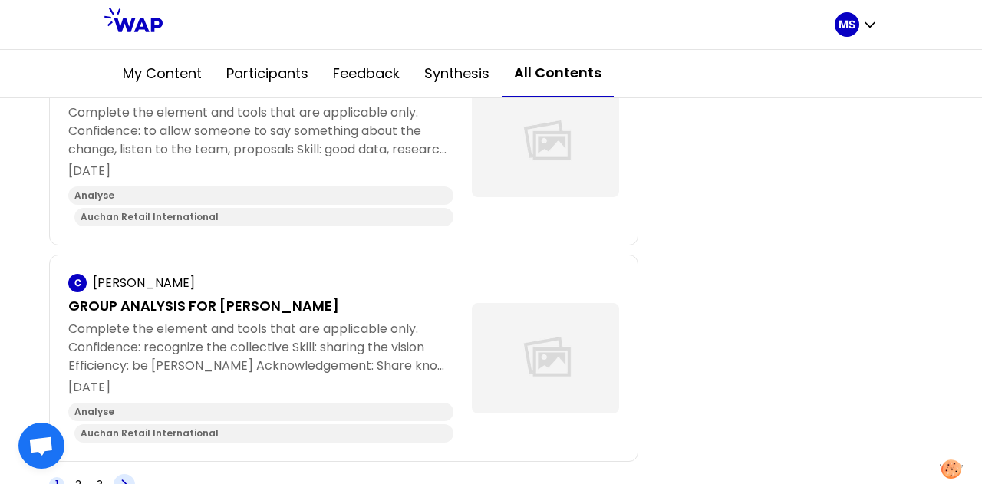
click at [127, 477] on icon at bounding box center [124, 484] width 15 height 15
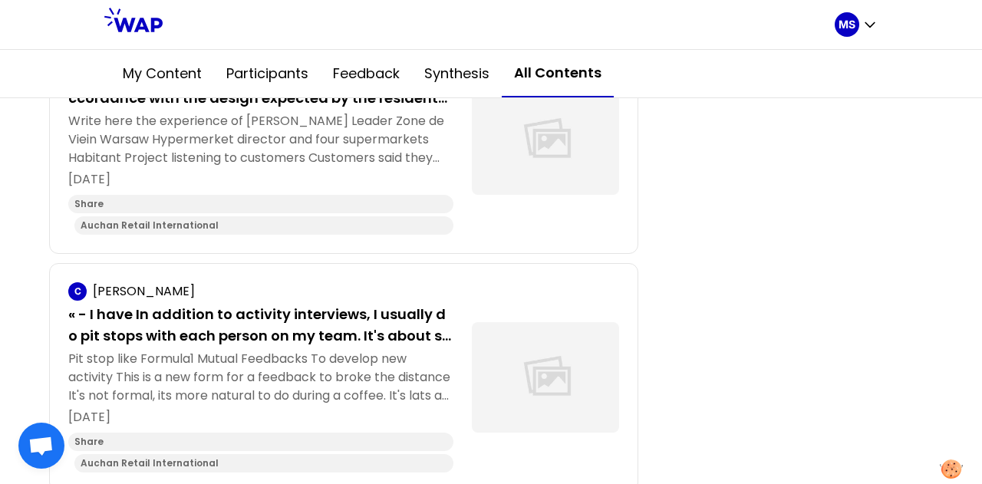
scroll to position [4596, 0]
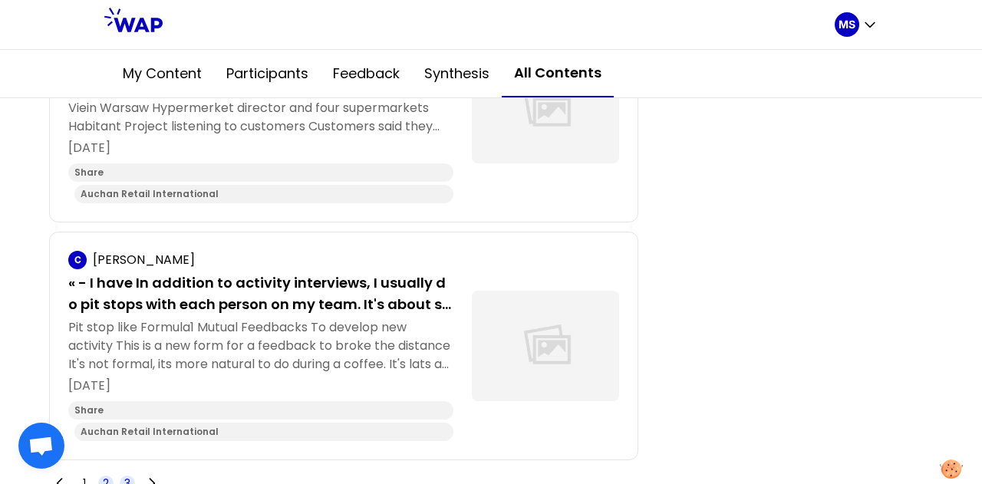
click at [122, 476] on span "3" at bounding box center [127, 483] width 15 height 15
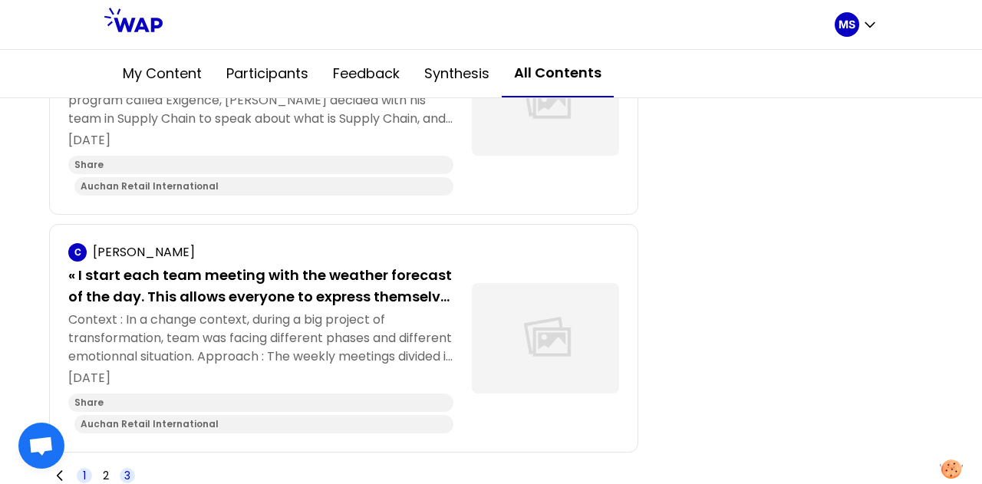
click at [83, 470] on span "1" at bounding box center [84, 475] width 3 height 15
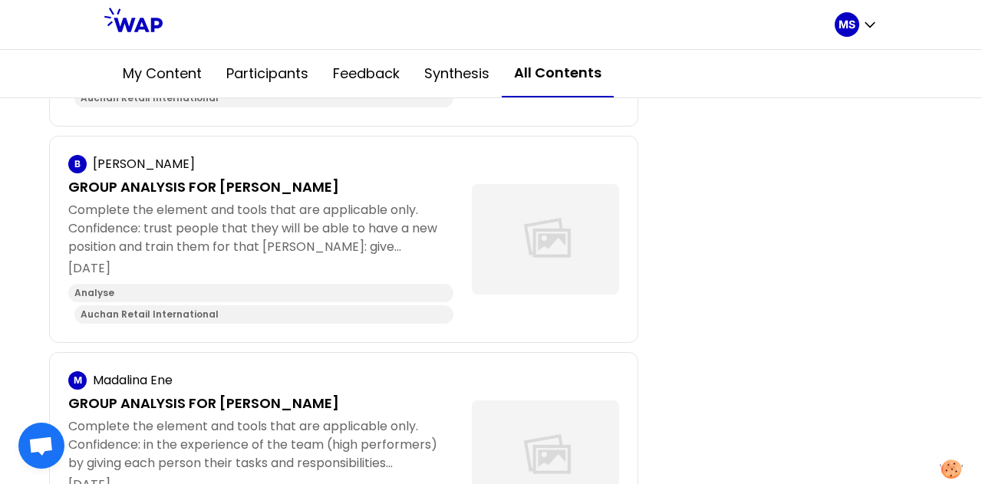
scroll to position [4227, 0]
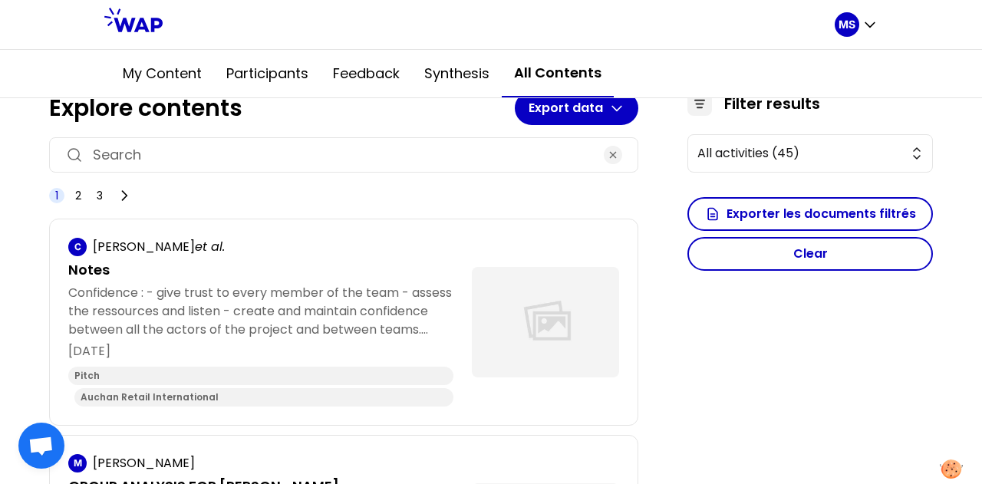
scroll to position [152, 0]
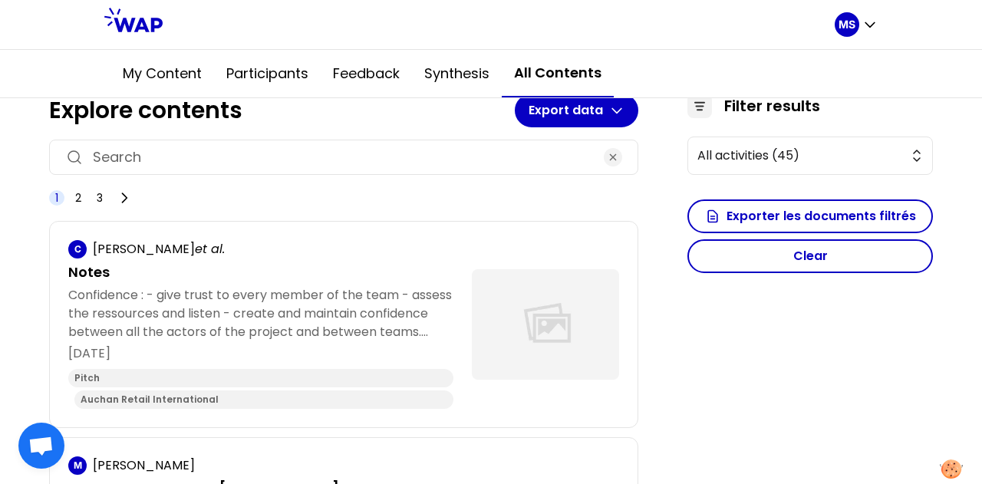
click at [262, 161] on input at bounding box center [344, 156] width 502 height 21
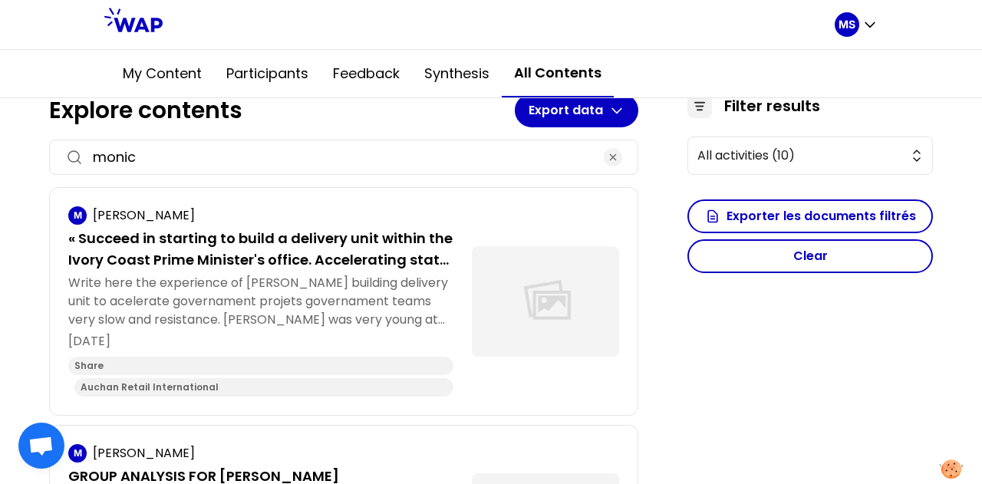
scroll to position [0, 0]
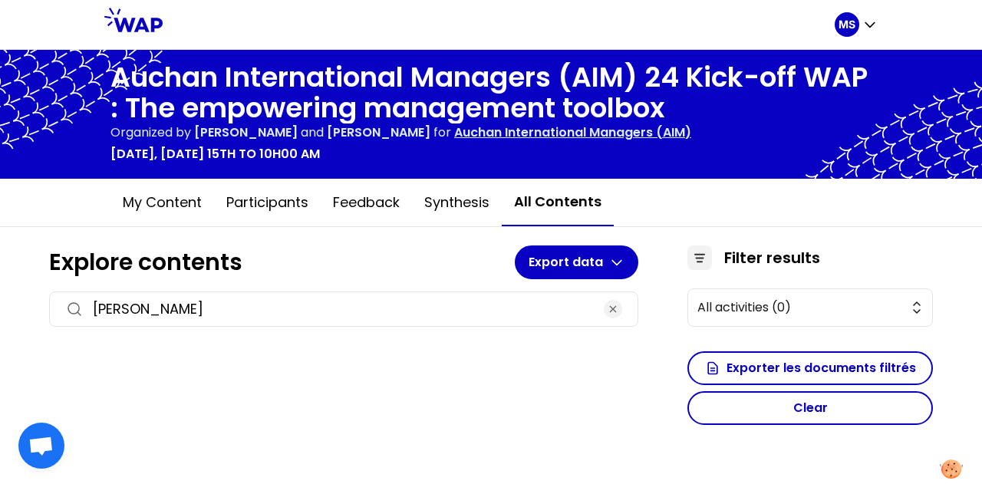
type input "monica"
click at [611, 308] on icon "button" at bounding box center [613, 309] width 12 height 12
